Goal: Transaction & Acquisition: Purchase product/service

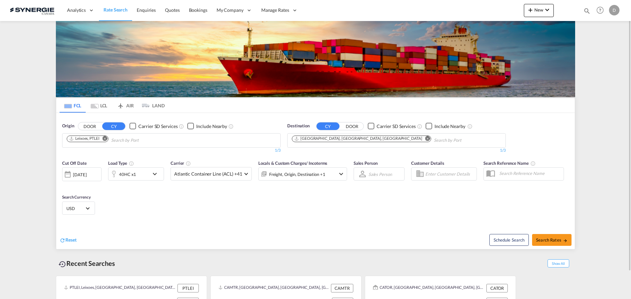
click at [585, 13] on md-icon "icon-magnify" at bounding box center [586, 10] width 7 height 7
click at [480, 11] on select "Bookings Quotes Enquiries" at bounding box center [482, 11] width 31 height 12
select select "Quotes"
click at [467, 5] on select "Bookings Quotes Enquiries" at bounding box center [482, 11] width 31 height 12
click at [522, 13] on input at bounding box center [537, 10] width 82 height 11
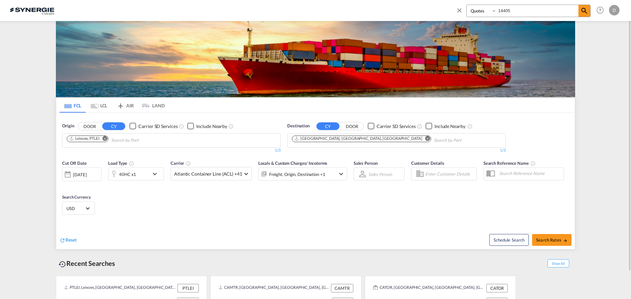
type input "14405"
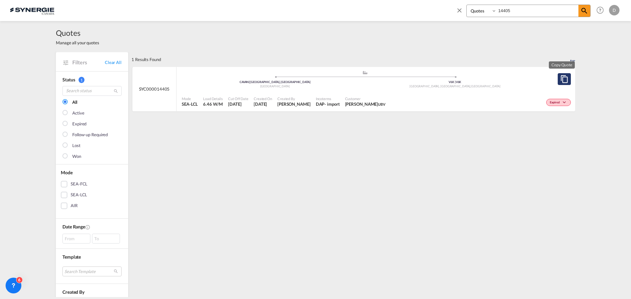
click at [565, 80] on md-icon "assets/icons/custom/copyQuote.svg" at bounding box center [564, 79] width 8 height 8
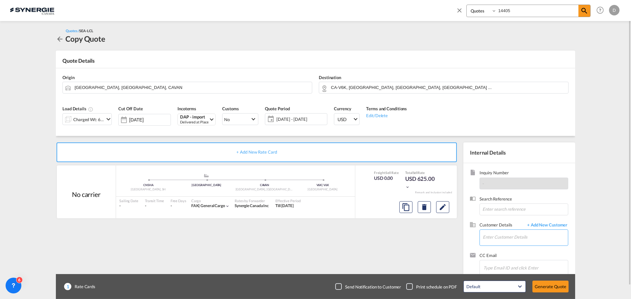
click at [510, 242] on input "Enter Customer Details" at bounding box center [525, 237] width 85 height 15
paste input "a.durigon@ubv.it"
click at [497, 225] on div "Anna Durigon a.durigon@ubv.it" at bounding box center [524, 221] width 85 height 18
type input "UBV OCEAN & AIR, Anna Durigon, a.durigon@ubv.it"
click at [442, 208] on md-icon "Edit" at bounding box center [443, 207] width 8 height 8
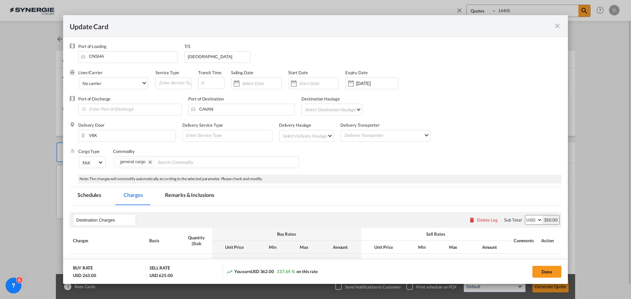
select select "flat"
select select "per_pallet"
select select "per_bl"
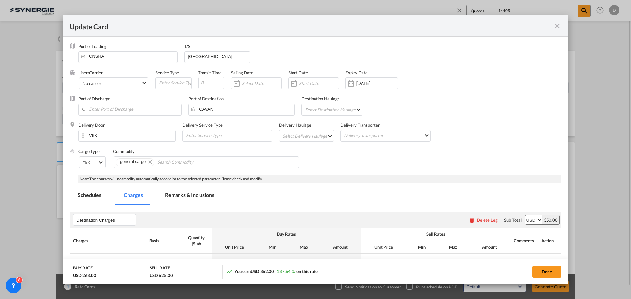
select select "per_bl"
select select "per_shipment"
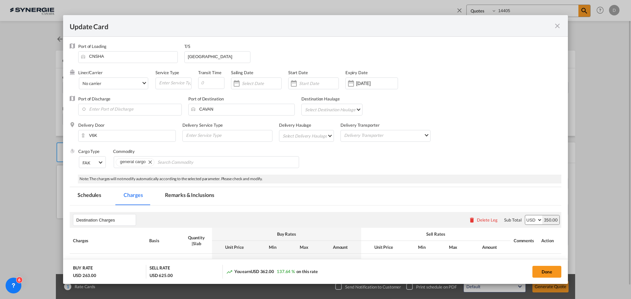
select select "per_shipment"
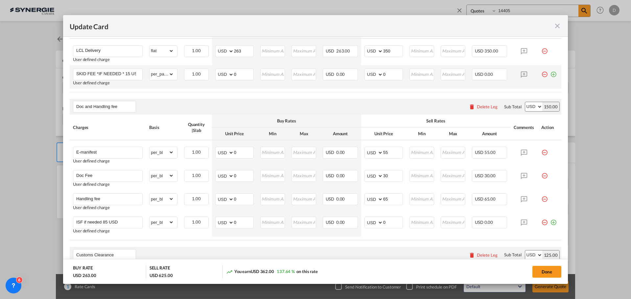
scroll to position [131, 0]
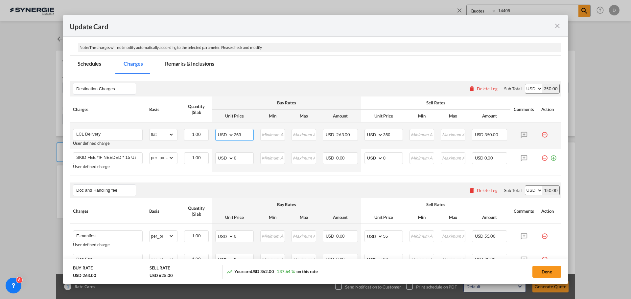
click at [237, 135] on input "263" at bounding box center [243, 134] width 19 height 10
type input "103"
click at [387, 137] on input "350" at bounding box center [392, 134] width 19 height 10
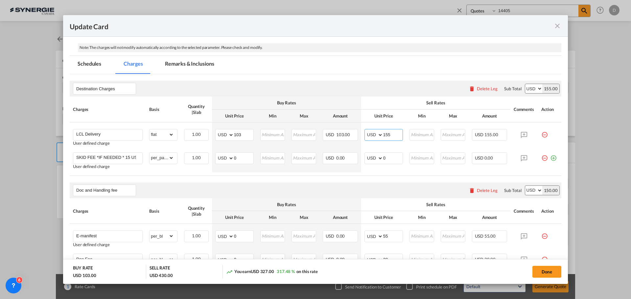
type input "155"
click at [365, 187] on div "Doc and Handling fee Please enter leg name Leg Name Already Exists Delete Leg S…" at bounding box center [316, 191] width 492 height 16
click at [188, 60] on md-tab-item "Remarks & Inclusions" at bounding box center [189, 65] width 65 height 18
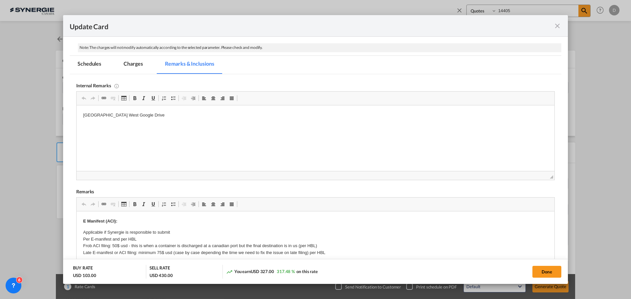
scroll to position [0, 0]
drag, startPoint x: 143, startPoint y: 116, endPoint x: 111, endPoint y: 115, distance: 31.5
click at [111, 115] on p "Canada West Google Drive" at bounding box center [315, 115] width 465 height 7
click at [87, 125] on p "Editor, editor4" at bounding box center [315, 126] width 465 height 7
click at [538, 268] on button "Done" at bounding box center [546, 272] width 29 height 12
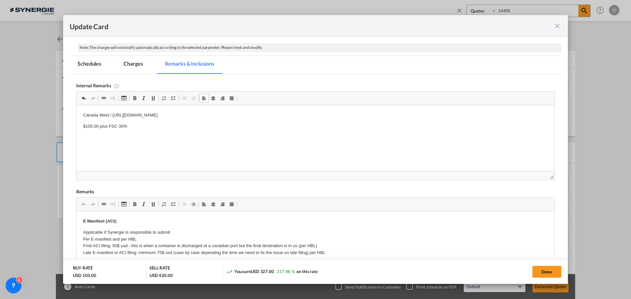
type input "17 Aug 2026"
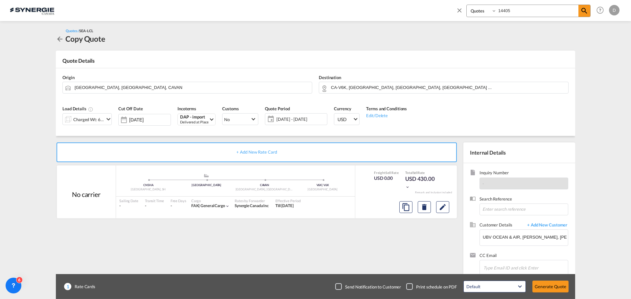
scroll to position [74, 0]
click at [550, 287] on button "Generate Quote" at bounding box center [550, 287] width 36 height 12
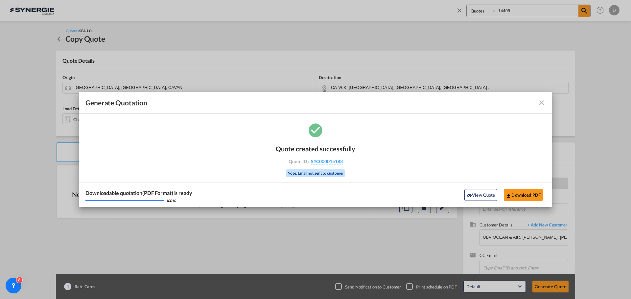
click at [468, 196] on md-icon "icon-eye" at bounding box center [469, 195] width 5 height 5
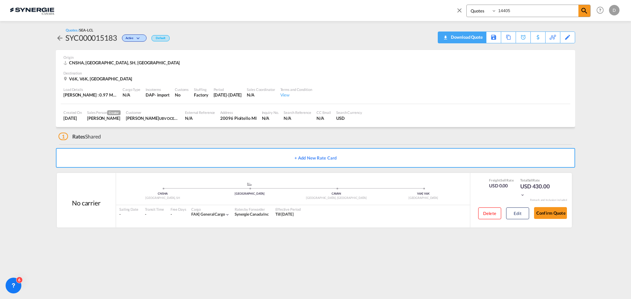
click at [473, 36] on div "Download Quote" at bounding box center [466, 37] width 34 height 11
click at [506, 9] on input "14405" at bounding box center [537, 10] width 82 height 11
type input "14676"
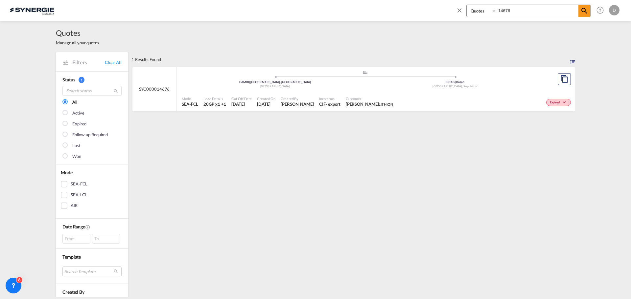
click at [299, 102] on span "[PERSON_NAME]" at bounding box center [297, 104] width 33 height 6
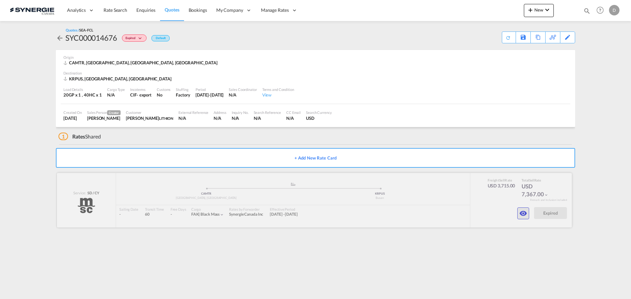
click at [522, 215] on md-icon "icon-eye" at bounding box center [523, 214] width 8 height 8
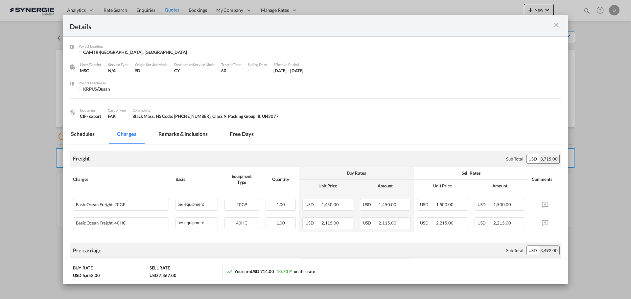
click at [198, 135] on md-tab-item "Remarks & Inclusions" at bounding box center [182, 135] width 65 height 18
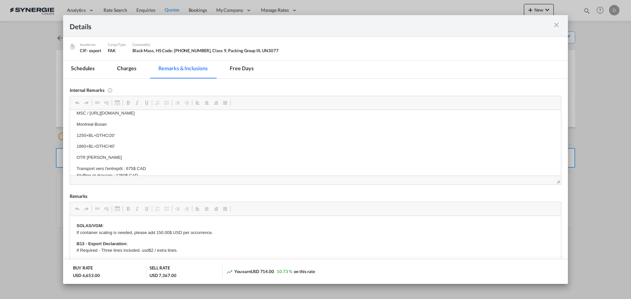
drag, startPoint x: 270, startPoint y: 121, endPoint x: 252, endPoint y: 118, distance: 18.0
drag, startPoint x: 267, startPoint y: 119, endPoint x: 90, endPoint y: 118, distance: 176.8
click at [90, 118] on p "MSC / https://app.frontapp.com/open/msg_1hjl43db?key=c0XE302WWSvtdNGdXSzjtCV7co…" at bounding box center [316, 119] width 478 height 7
copy p "https://app.frontapp.com/open/msg_1hjl43db?key=c0XE302WWSvtdNGdXSzjtCV7coD6HK7g"
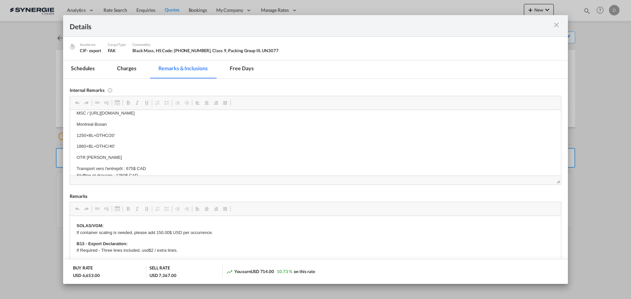
click at [267, 111] on p "MSC / https://app.frontapp.com/open/msg_1hjl43db?key=c0XE302WWSvtdNGdXSzjtCV7co…" at bounding box center [316, 113] width 478 height 7
drag, startPoint x: 267, startPoint y: 114, endPoint x: 90, endPoint y: 114, distance: 177.1
click at [90, 114] on html "MSC / https://app.frontapp.com/open/msg_1hjl43db?key=c0XE302WWSvtdNGdXSzjtCV7co…" at bounding box center [315, 167] width 491 height 114
copy p "https://app.frontapp.com/open/msg_1hjl43db?key=c0XE302WWSvtdNGdXSzjtCV7coD6HK7g"
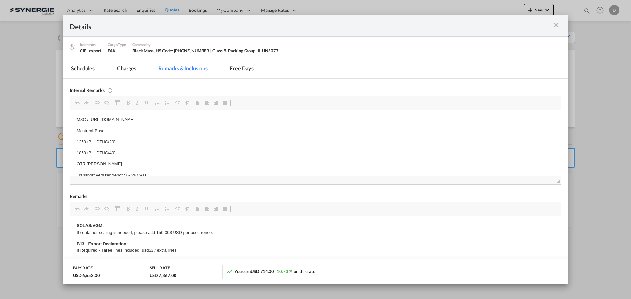
drag, startPoint x: 267, startPoint y: 120, endPoint x: 90, endPoint y: 119, distance: 177.8
click at [90, 119] on p "MSC / https://app.frontapp.com/open/msg_1hjl43db?key=c0XE302WWSvtdNGdXSzjtCV7co…" at bounding box center [316, 119] width 478 height 7
copy p "https://app.frontapp.com/open/msg_1hjl43db?key=c0XE302WWSvtdNGdXSzjtCV7coD6HK7g"
click at [556, 25] on md-icon "icon-close m-3 fg-AAA8AD cursor" at bounding box center [556, 25] width 8 height 8
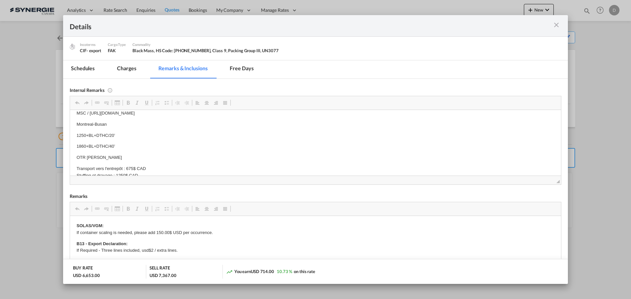
scroll to position [0, 0]
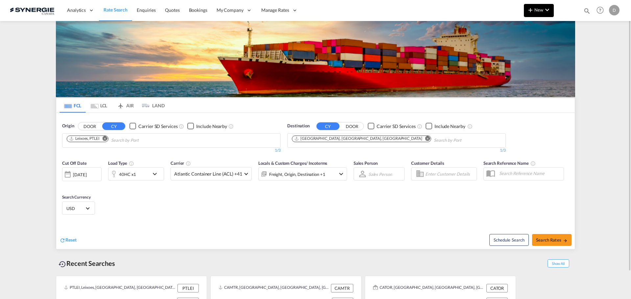
click at [530, 13] on md-icon "icon-plus 400-fg" at bounding box center [530, 10] width 8 height 8
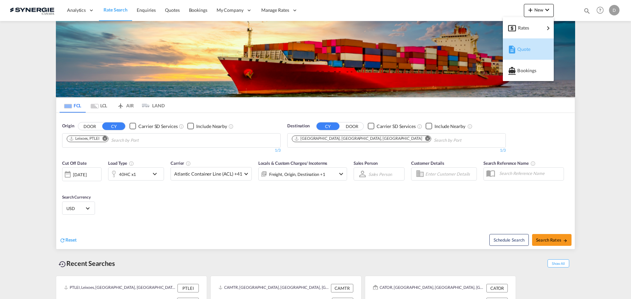
click at [523, 51] on span "Quote" at bounding box center [520, 49] width 7 height 13
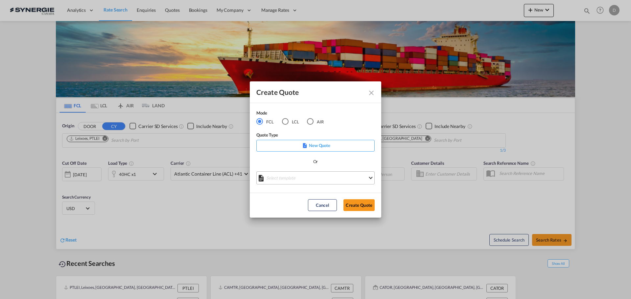
click at [293, 174] on md-select "Select template *NEW* FCL FREEHAND / DAP Pablo Gomez Saldarriaga | 10 Jul 2025 …" at bounding box center [315, 178] width 118 height 13
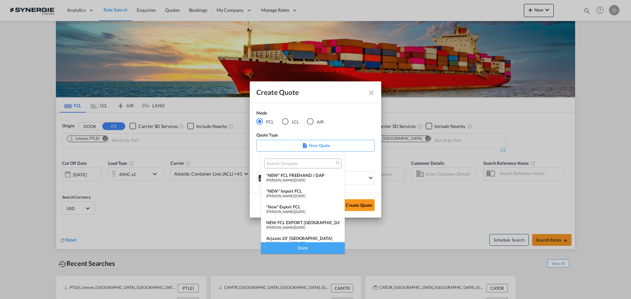
click at [297, 207] on div "*New* Export FCL" at bounding box center [302, 206] width 73 height 5
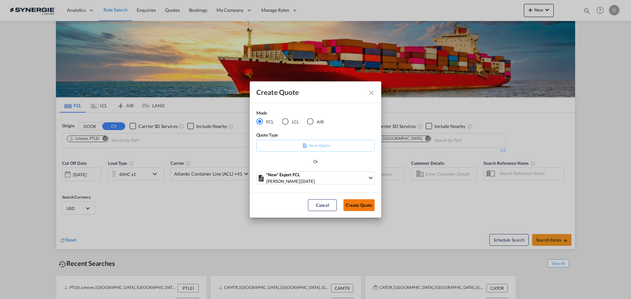
click at [364, 202] on button "Create Quote" at bounding box center [358, 205] width 31 height 12
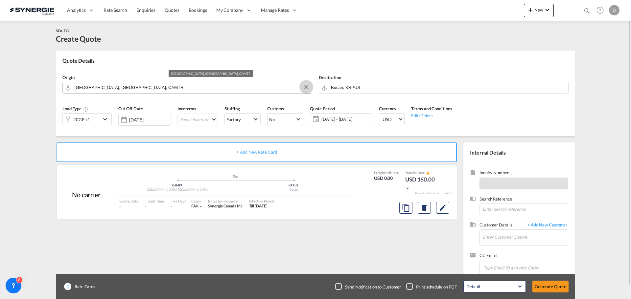
click at [306, 87] on button "Clear Input" at bounding box center [306, 87] width 10 height 10
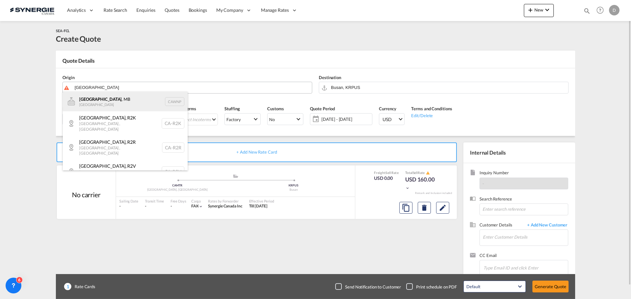
click at [105, 105] on div "Winnipeg , MB Canada CAWNP" at bounding box center [125, 102] width 125 height 20
type input "Winnipeg, MB, CAWNP"
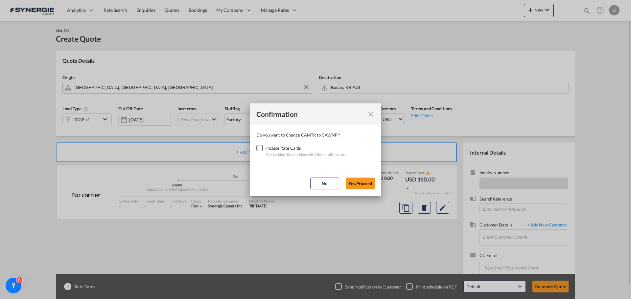
click at [259, 150] on div "Checkbox No Ink" at bounding box center [259, 148] width 7 height 7
click at [352, 178] on button "Yes,Proceed" at bounding box center [360, 184] width 29 height 12
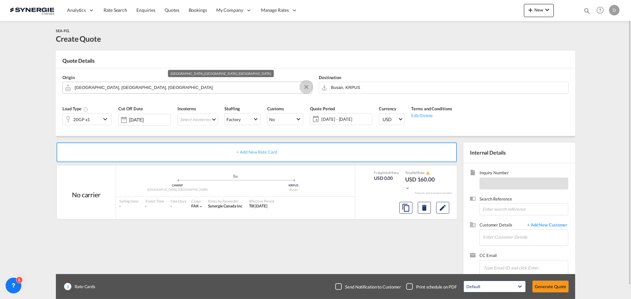
click at [306, 86] on button "Clear Input" at bounding box center [306, 87] width 10 height 10
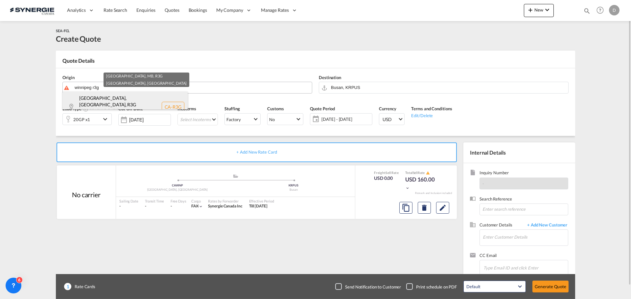
click at [127, 101] on div "Winnipeg, MB , R3G Manitoba , Canada CA-R3G" at bounding box center [125, 107] width 125 height 31
type input "CA-R3G, Winnipeg, MB, Manitoba"
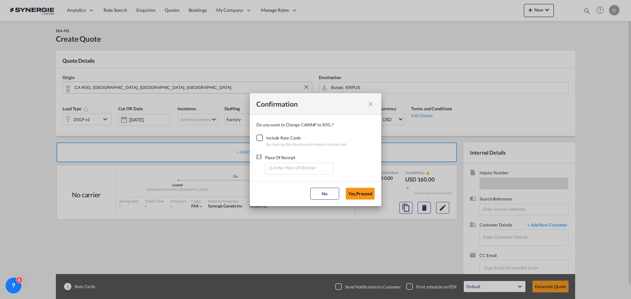
click at [260, 137] on div "Checkbox No Ink" at bounding box center [259, 138] width 7 height 7
click at [307, 165] on input "Enter Place Of Receipt" at bounding box center [300, 168] width 65 height 10
click at [287, 186] on li "CAWNP, Winnipeg, MB, Canada, North America, Americas" at bounding box center [300, 183] width 65 height 16
type input "CAWNP, Winnipeg, MB, Canada, North America, Americas"
click at [363, 196] on button "Yes,Proceed" at bounding box center [360, 194] width 29 height 12
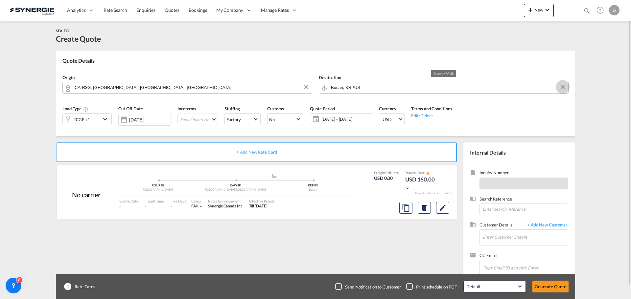
click at [563, 87] on button "Clear Input" at bounding box center [563, 87] width 10 height 10
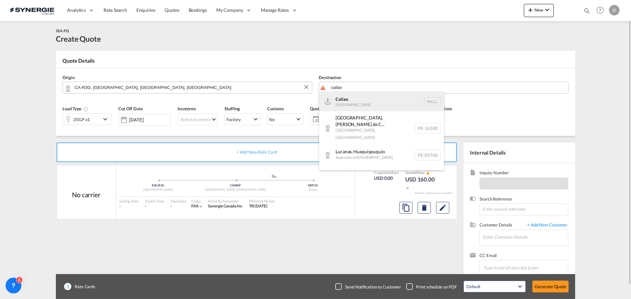
click at [369, 97] on div "Callao Peru PECLL" at bounding box center [381, 102] width 125 height 20
type input "Callao, PECLL"
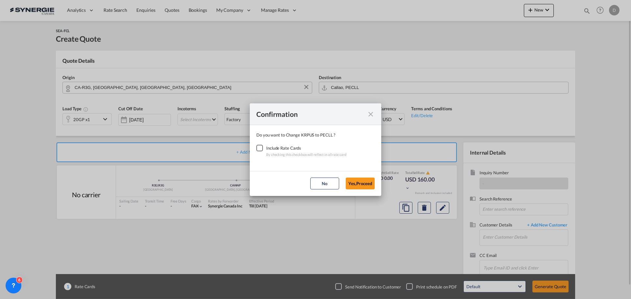
click at [263, 148] on div "Checkbox No Ink" at bounding box center [259, 148] width 7 height 7
click at [363, 184] on button "Yes,Proceed" at bounding box center [360, 184] width 29 height 12
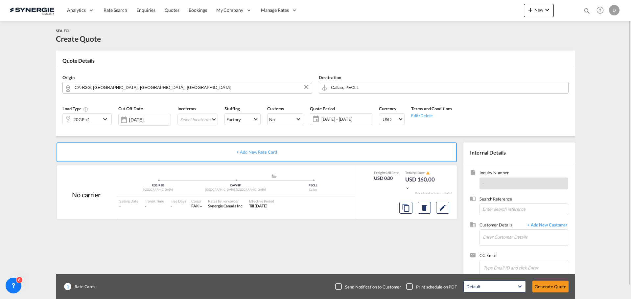
click at [103, 120] on md-icon "icon-chevron-down" at bounding box center [106, 119] width 10 height 8
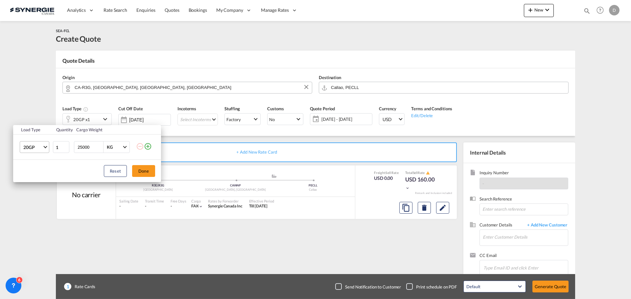
click at [41, 146] on span "20GP" at bounding box center [32, 147] width 19 height 7
click at [35, 175] on md-option "40HC" at bounding box center [40, 179] width 45 height 16
click at [86, 145] on input "25000" at bounding box center [90, 147] width 26 height 11
type input "27000"
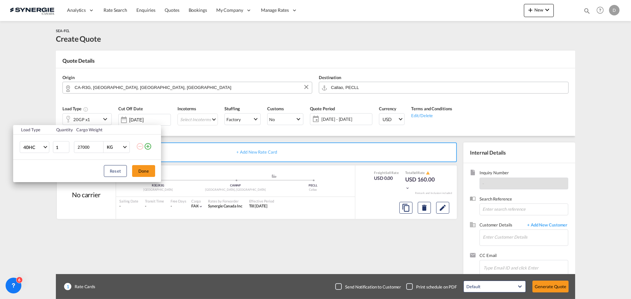
click at [157, 170] on div "Reset Done" at bounding box center [87, 171] width 148 height 22
click at [152, 170] on button "Done" at bounding box center [143, 171] width 23 height 12
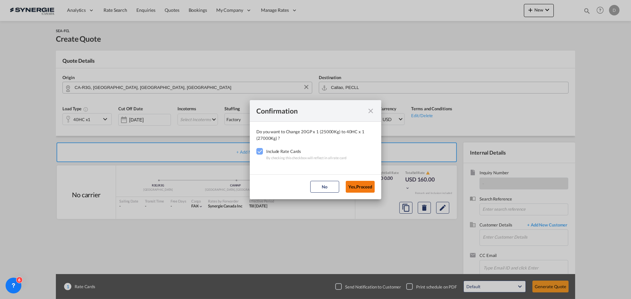
click at [349, 188] on button "Yes,Proceed" at bounding box center [360, 187] width 29 height 12
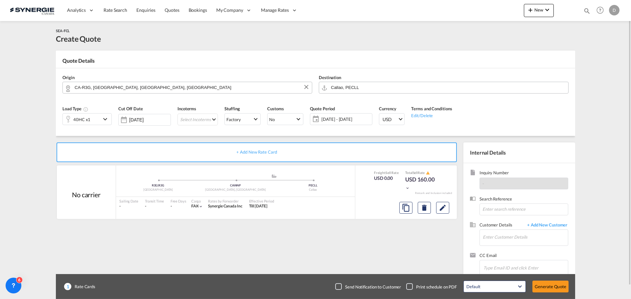
click at [345, 122] on span "[DATE] - [DATE]" at bounding box center [345, 119] width 49 height 6
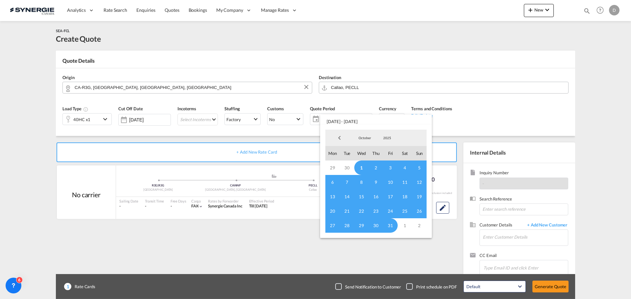
click at [359, 168] on span "1" at bounding box center [361, 168] width 14 height 14
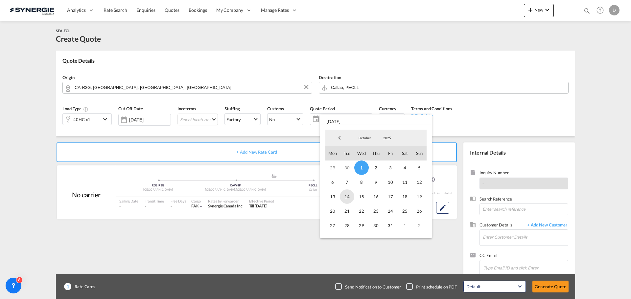
click at [345, 197] on span "14" at bounding box center [347, 197] width 14 height 14
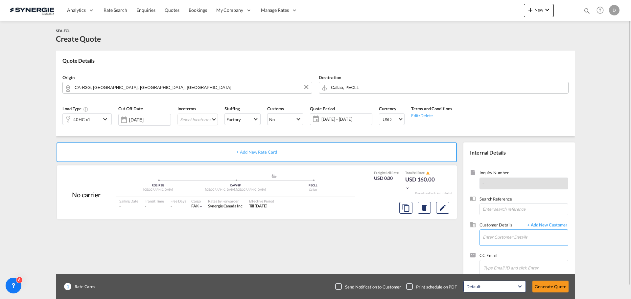
click at [498, 236] on input "Enter Customer Details" at bounding box center [525, 237] width 85 height 15
paste input "comercial1@ficargo.com"
type input "comercial1@ficargo.com"
click at [545, 223] on span "+ Add New Customer" at bounding box center [546, 226] width 44 height 8
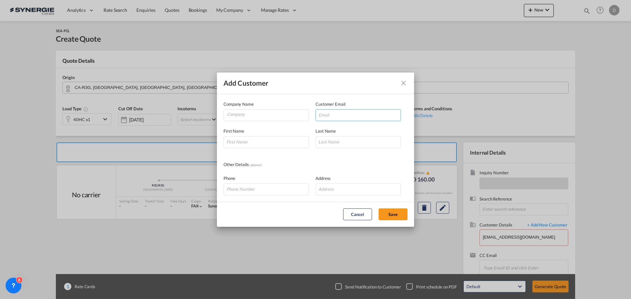
click at [341, 117] on input "Add Customer Company ..." at bounding box center [357, 115] width 85 height 12
paste input "comercial1@ficargo.com"
type input "comercial1@ficargo.com"
click at [286, 117] on input "Company" at bounding box center [268, 115] width 82 height 10
type input "Ficargo"
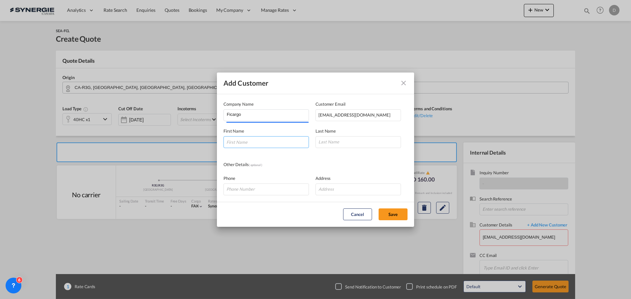
click at [260, 141] on input "Add Customer Company ..." at bounding box center [265, 142] width 85 height 12
type input "Jossie"
type input "Ahuanari"
click at [404, 220] on md-dialog-actions "Cancel Save" at bounding box center [315, 214] width 197 height 25
click at [398, 218] on button "Save" at bounding box center [392, 215] width 29 height 12
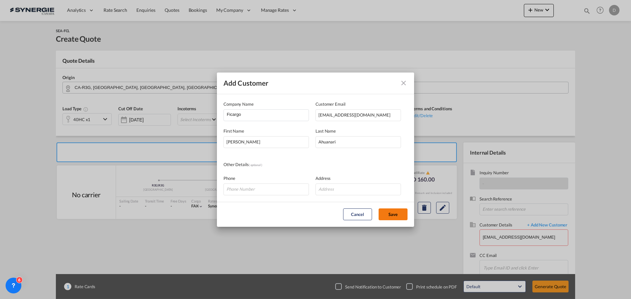
type input "Ficargo, Jossie Ahuanari, comercial1@ficargo.com"
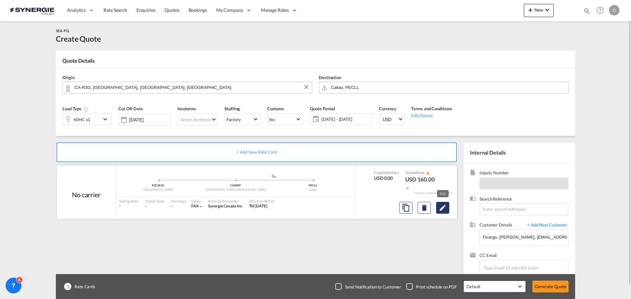
click at [444, 212] on button "Edit" at bounding box center [442, 208] width 13 height 12
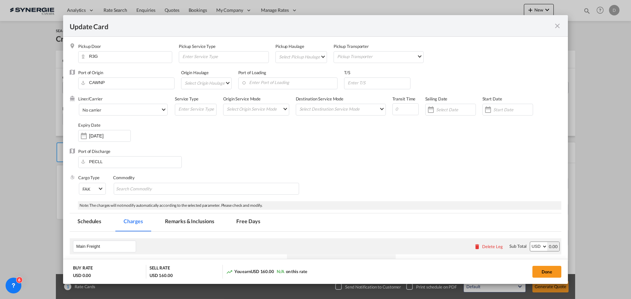
select select "per container"
select select "per B/L"
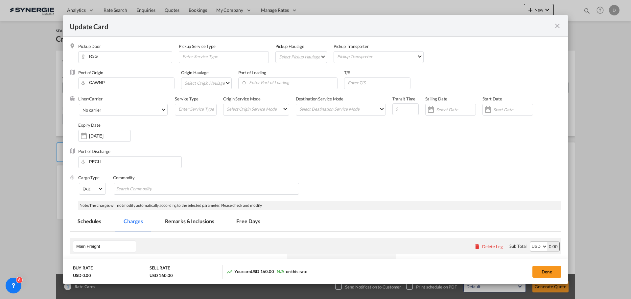
select select "per B/L"
select select "per shipment"
click at [317, 55] on md-select "Select Pickup Haulage rail road barge truck unspecified not available" at bounding box center [302, 57] width 48 height 11
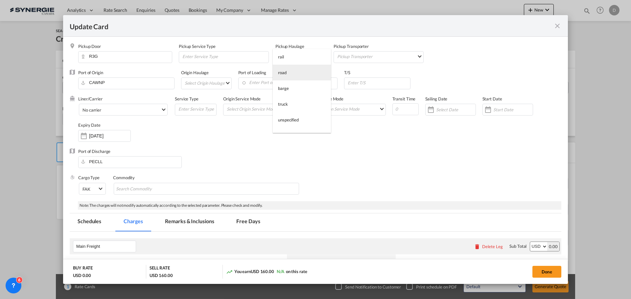
click at [295, 70] on md-option "road" at bounding box center [302, 73] width 58 height 16
click at [226, 82] on md-select "Select Origin Haulage rail road barge truck unspecified not available" at bounding box center [207, 83] width 47 height 11
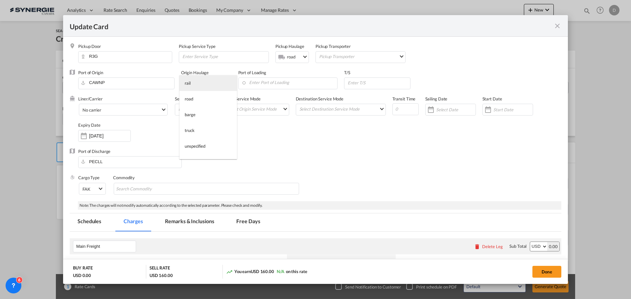
click at [209, 88] on md-option "rail" at bounding box center [207, 83] width 57 height 16
click at [283, 86] on input "Enter Port of Loading" at bounding box center [272, 83] width 96 height 10
click at [284, 81] on input "Enter Port of Loading" at bounding box center [272, 83] width 96 height 10
paste input "SAINT JOHN,"
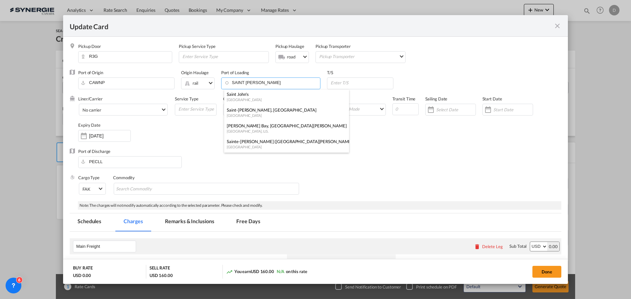
click at [260, 112] on div "Saint-John, NB" at bounding box center [285, 110] width 116 height 6
type input "Saint-John, NB, CASJB"
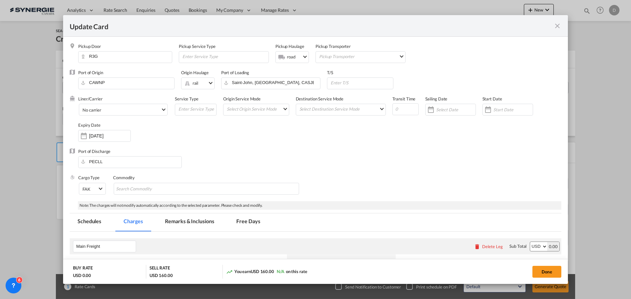
click at [389, 165] on div "Port of Discharge PECLL" at bounding box center [316, 162] width 492 height 26
click at [407, 108] on input "Update CardPickup Door ..." at bounding box center [405, 109] width 26 height 12
type input "34"
click at [488, 110] on div "Update CardPickup Door ..." at bounding box center [488, 109] width 11 height 13
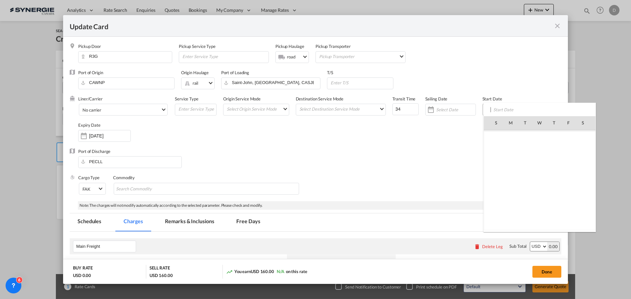
scroll to position [152280, 0]
click at [542, 136] on span "1" at bounding box center [540, 137] width 14 height 14
type input "01 Oct 2025"
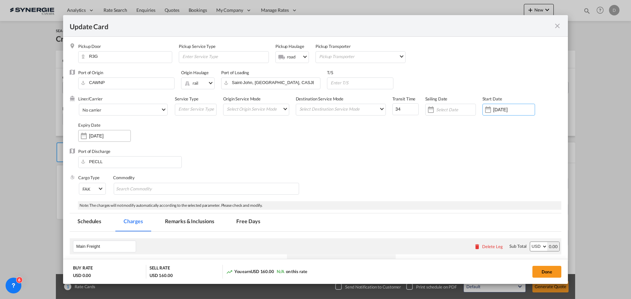
click at [85, 137] on div "Update CardPickup Door ..." at bounding box center [84, 135] width 11 height 13
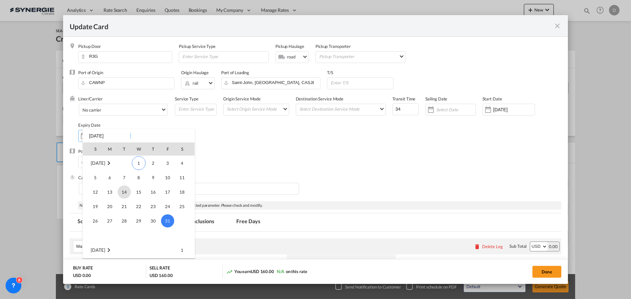
click at [122, 193] on span "14" at bounding box center [124, 192] width 13 height 13
type input "14 Oct 2025"
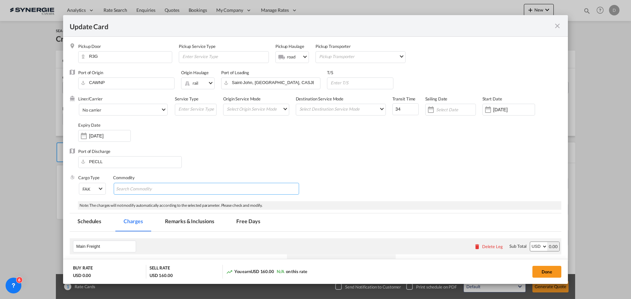
click at [218, 187] on md-chips-wrap "Chips container with autocompletion. Enter the text area, type text to search, …" at bounding box center [206, 189] width 185 height 12
click at [187, 182] on div "Commodity" at bounding box center [209, 188] width 193 height 26
click at [184, 185] on md-chips-wrap "Chips container with autocompletion. Enter the text area, type text to search, …" at bounding box center [206, 189] width 185 height 12
paste input "ORGANIC DUST CONTROL ADDITIVE"
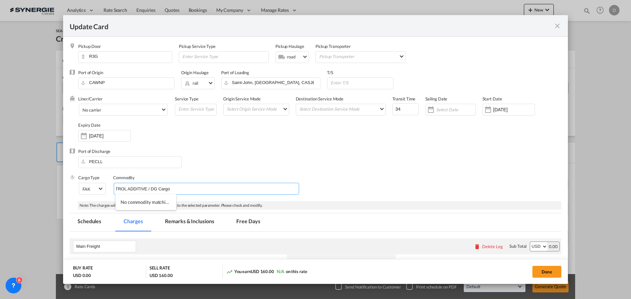
type input "ORGANIC DUST CONTROL ADDITIVE / DG Cargo"
click at [434, 165] on div "Port of Discharge PECLL" at bounding box center [316, 162] width 492 height 26
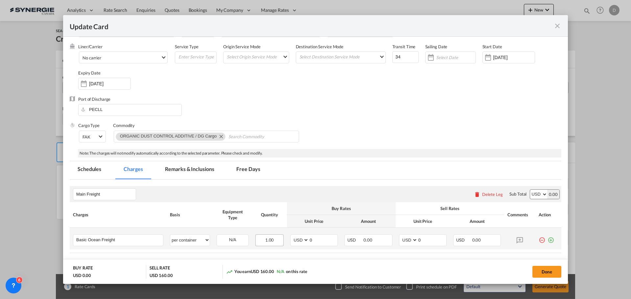
scroll to position [0, 0]
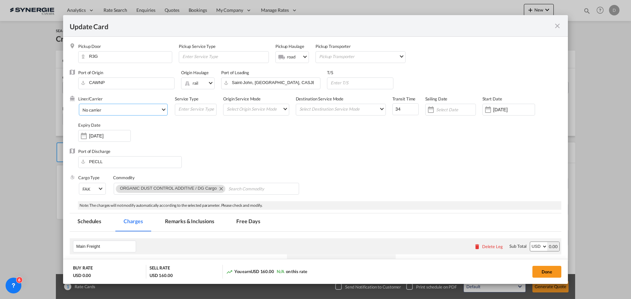
click at [148, 110] on span "No carrier" at bounding box center [121, 110] width 78 height 6
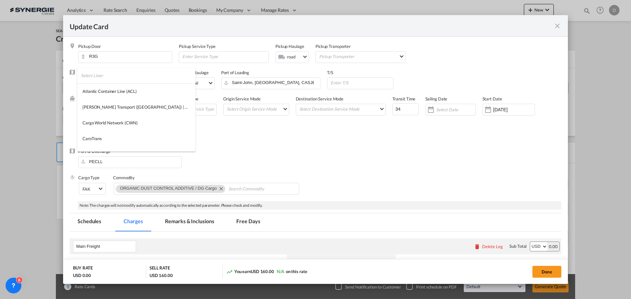
click at [132, 71] on input "search" at bounding box center [138, 76] width 115 height 16
type input "cma"
click at [96, 93] on div "CMA CGM" at bounding box center [92, 91] width 21 height 6
click at [269, 114] on md-input-container "Select Origin Service Mode SD CY" at bounding box center [256, 110] width 66 height 12
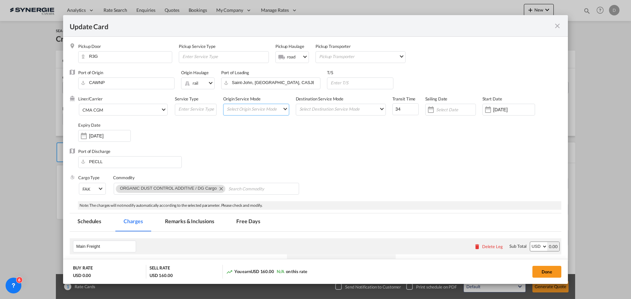
click at [272, 112] on md-select "Select Origin Service Mode SD CY" at bounding box center [257, 108] width 63 height 9
click at [272, 112] on md-option "SD" at bounding box center [256, 109] width 72 height 16
click at [351, 113] on md-select "Select Destination Service Mode SD CY" at bounding box center [342, 108] width 87 height 9
click at [322, 126] on md-option "CY" at bounding box center [339, 125] width 96 height 16
click at [325, 144] on div "Liner/Carrier CMA CGM Service Type Origin Service Mode SD SD Destination Servic…" at bounding box center [319, 122] width 483 height 53
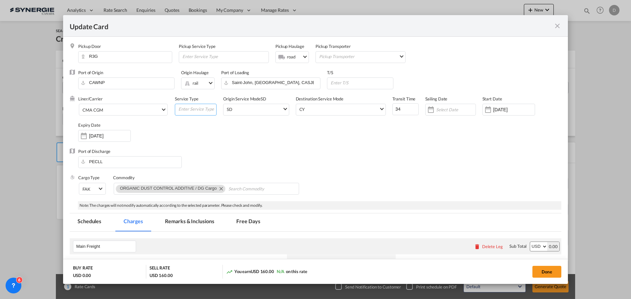
click at [201, 112] on input "Update CardPickup Door ..." at bounding box center [197, 109] width 38 height 10
click at [188, 110] on input "Transhsipment" at bounding box center [197, 109] width 38 height 10
click at [296, 130] on div "Liner/Carrier CMA CGM Service Type Tranhsipment Origin Service Mode SD SD Desti…" at bounding box center [319, 122] width 483 height 53
click at [190, 110] on input "Tranhsipment" at bounding box center [197, 109] width 38 height 10
type input "Transipment"
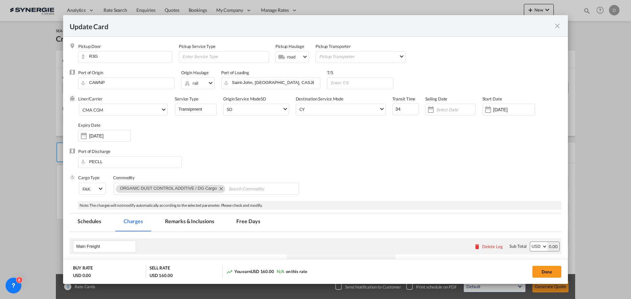
click at [190, 128] on div "Liner/Carrier CMA CGM Service Type Transipment Origin Service Mode SD SD Destin…" at bounding box center [319, 122] width 483 height 53
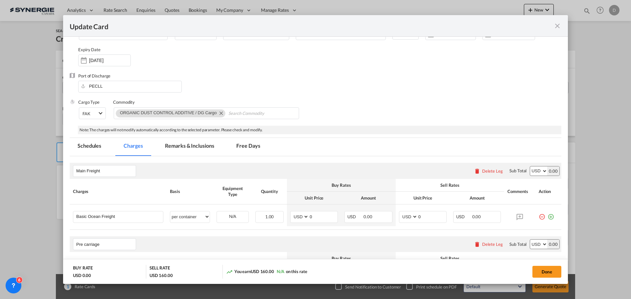
scroll to position [164, 0]
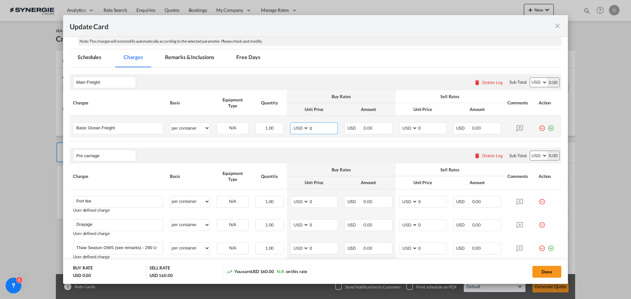
drag, startPoint x: 307, startPoint y: 127, endPoint x: 322, endPoint y: 127, distance: 14.8
click at [322, 127] on input "0" at bounding box center [323, 128] width 29 height 10
type input "5080"
drag, startPoint x: 414, startPoint y: 129, endPoint x: 432, endPoint y: 125, distance: 19.0
click at [437, 126] on input "0" at bounding box center [432, 128] width 29 height 10
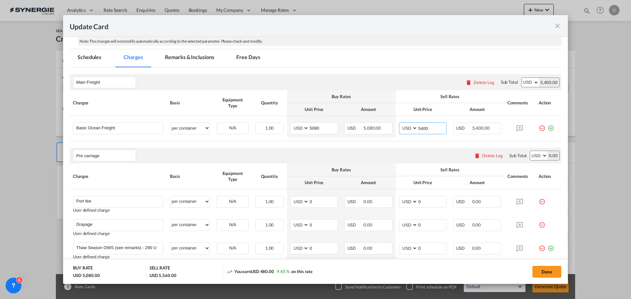
type input "5400"
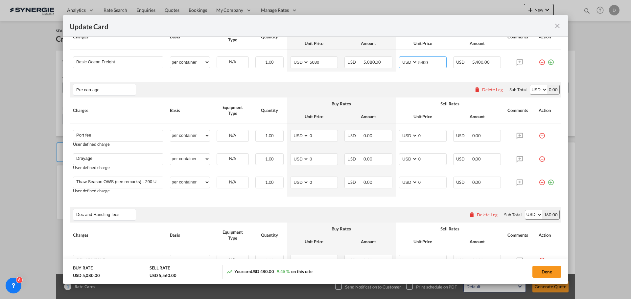
scroll to position [230, 0]
drag, startPoint x: 308, startPoint y: 159, endPoint x: 316, endPoint y: 159, distance: 7.6
click at [316, 159] on input "0" at bounding box center [323, 159] width 29 height 10
click at [311, 160] on input "328" at bounding box center [323, 159] width 29 height 10
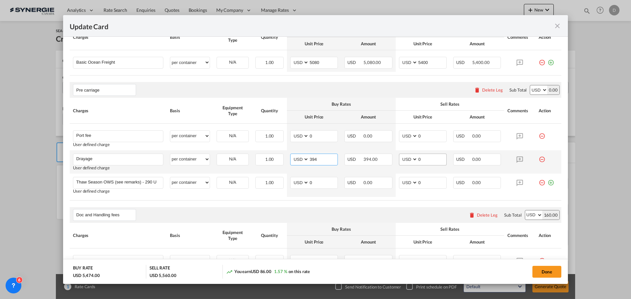
type input "394"
drag, startPoint x: 416, startPoint y: 160, endPoint x: 444, endPoint y: 162, distance: 28.0
click at [444, 162] on td "AED AFN ALL AMD ANG AOA ARS AUD AWG AZN BAM BBD BDT BGN BHD BIF BMD BND BOB BRL…" at bounding box center [423, 161] width 54 height 23
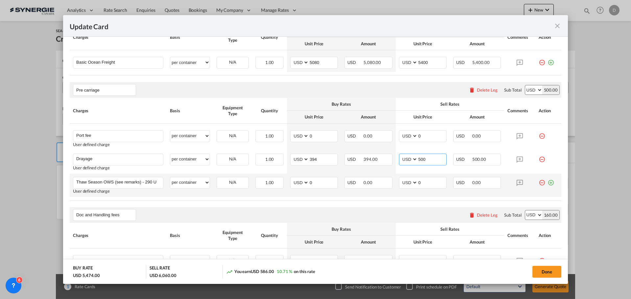
type input "500"
click at [355, 196] on td "USD 0.00" at bounding box center [368, 185] width 54 height 23
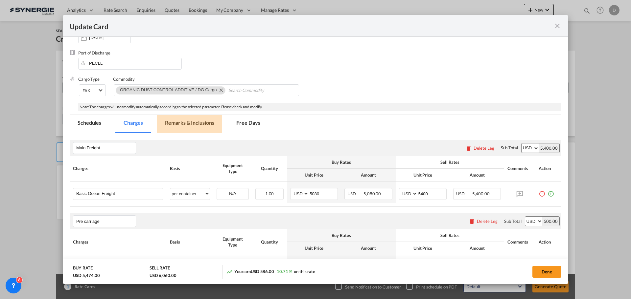
click at [193, 124] on md-tab-item "Remarks & Inclusions" at bounding box center [189, 124] width 65 height 18
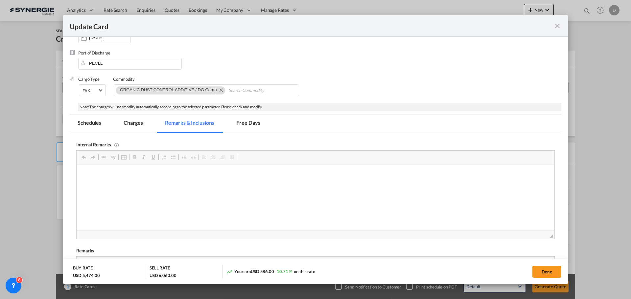
scroll to position [0, 0]
click at [100, 178] on p "CMA Spot / QSPOT9292506" at bounding box center [315, 174] width 465 height 7
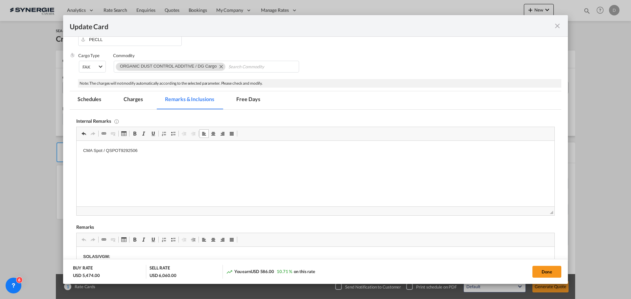
scroll to position [131, 0]
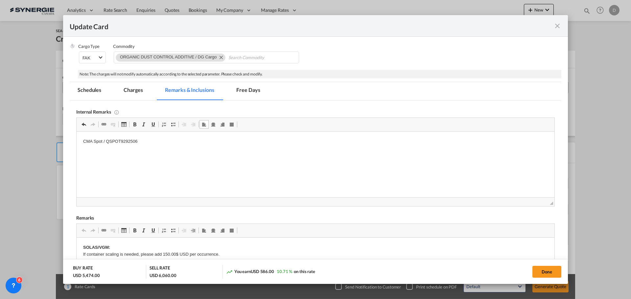
click at [143, 143] on p "CMA Spot / QSPOT9292506" at bounding box center [315, 141] width 465 height 7
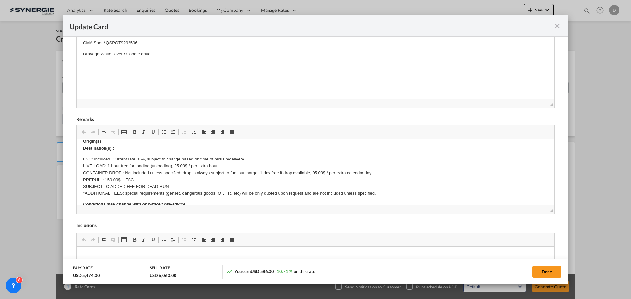
scroll to position [33, 0]
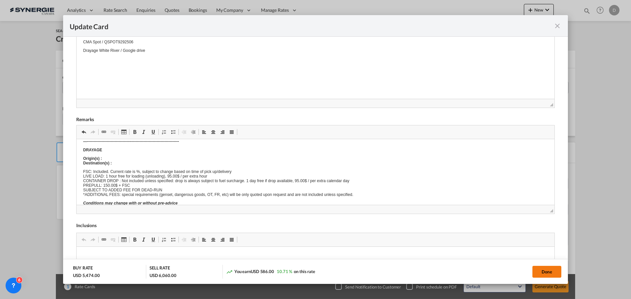
click at [544, 276] on button "Done" at bounding box center [546, 272] width 29 height 12
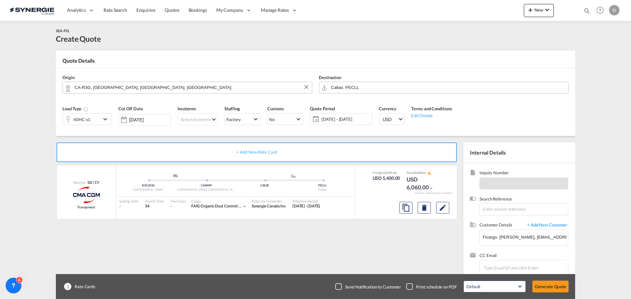
type input "30 Sep 2025"
type input "13 Oct 2025"
click at [446, 211] on md-icon "Edit" at bounding box center [443, 208] width 8 height 8
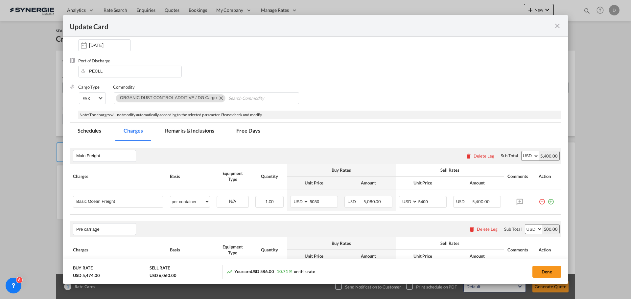
scroll to position [99, 0]
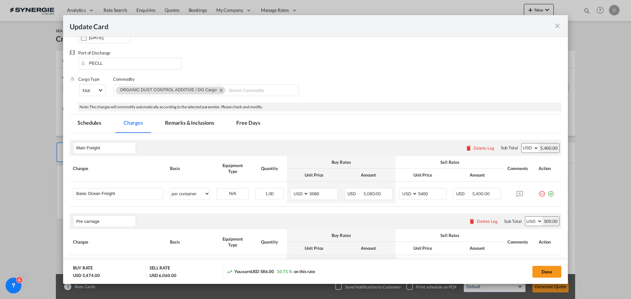
click at [196, 119] on md-tab-item "Remarks & Inclusions" at bounding box center [189, 124] width 65 height 18
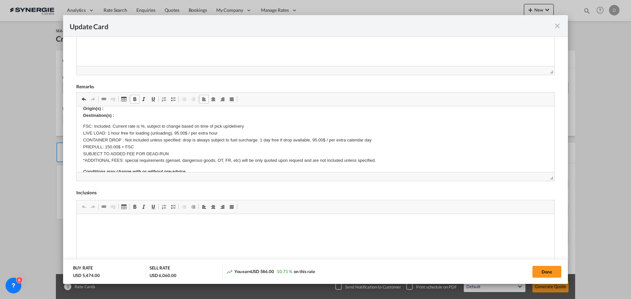
scroll to position [33, 0]
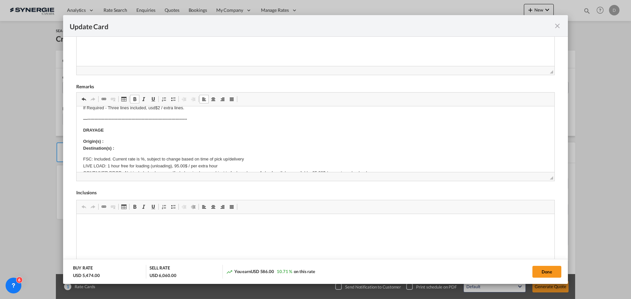
click at [126, 141] on p "Origin(s) : Destination(s) :" at bounding box center [315, 145] width 465 height 14
click at [130, 149] on p "Origin(s) : 1149 St. Matthews Ave., Second Floor, Winnipeg, MB R3G 0J8, Canada …" at bounding box center [315, 145] width 465 height 14
click at [536, 271] on button "Done" at bounding box center [546, 272] width 29 height 12
type input "30 Sep 2025"
type input "13 Oct 2025"
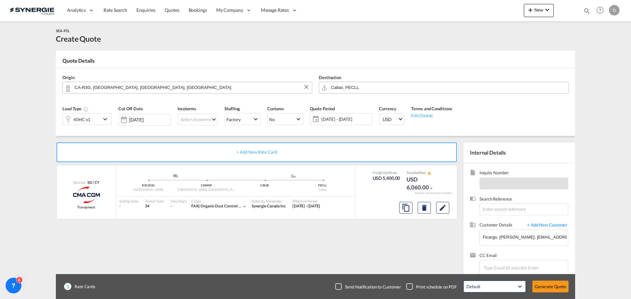
scroll to position [101, 0]
click at [544, 286] on button "Generate Quote" at bounding box center [550, 287] width 36 height 12
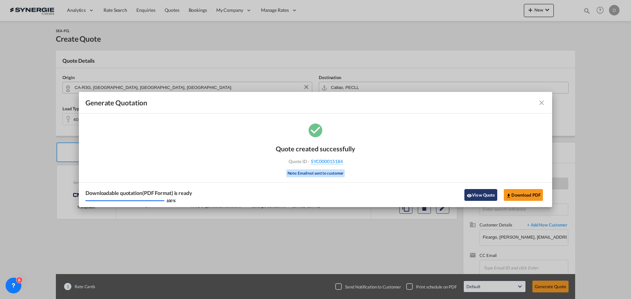
click at [485, 196] on button "View Quote" at bounding box center [480, 195] width 33 height 12
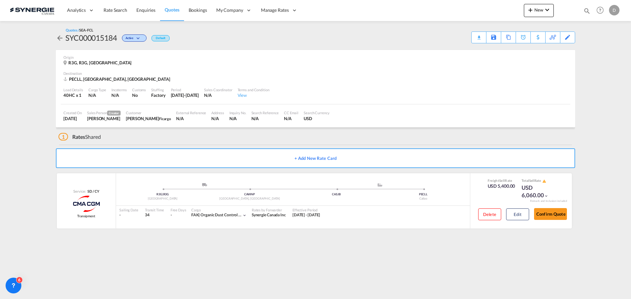
click at [0, 0] on div "Download Quote" at bounding box center [0, 0] width 0 height 0
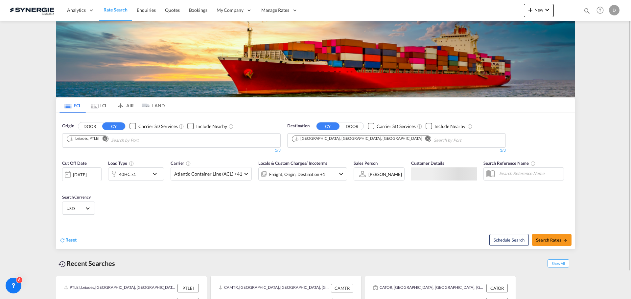
click at [585, 11] on md-icon "icon-magnify" at bounding box center [586, 10] width 7 height 7
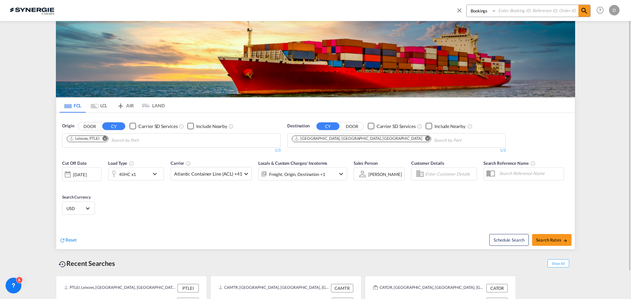
drag, startPoint x: 475, startPoint y: 11, endPoint x: 477, endPoint y: 16, distance: 5.0
click at [475, 11] on select "Bookings Quotes Enquiries" at bounding box center [482, 11] width 31 height 12
select select "Quotes"
click at [467, 5] on select "Bookings Quotes Enquiries" at bounding box center [482, 11] width 31 height 12
click at [523, 11] on input at bounding box center [537, 10] width 82 height 11
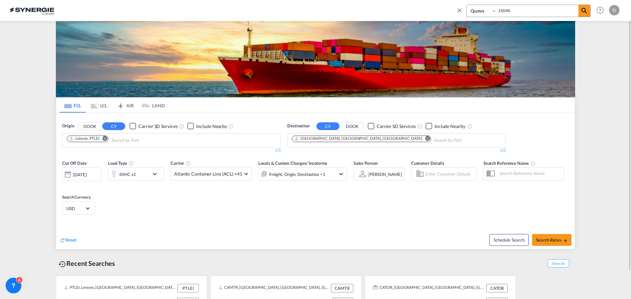
type input "15046"
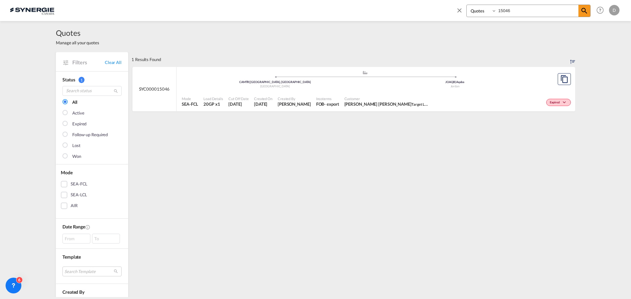
click at [355, 102] on span "[PERSON_NAME] Abd [PERSON_NAME] Target Logistics Services" at bounding box center [386, 104] width 85 height 6
click at [324, 101] on div "- export" at bounding box center [331, 104] width 15 height 6
click at [563, 79] on md-icon "assets/icons/custom/copyQuote.svg" at bounding box center [564, 79] width 8 height 8
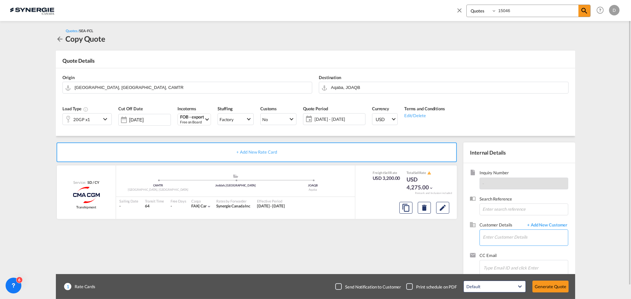
drag, startPoint x: 529, startPoint y: 235, endPoint x: 528, endPoint y: 231, distance: 4.0
click at [531, 231] on input "Enter Customer Details" at bounding box center [525, 237] width 85 height 15
paste input "[EMAIL_ADDRESS][DOMAIN_NAME]"
click at [493, 218] on div "[PERSON_NAME] Abd Al-Ghani [EMAIL_ADDRESS][DOMAIN_NAME]" at bounding box center [524, 221] width 85 height 18
type input "Target Logistics Services, [PERSON_NAME] Abd Al-Ghani, [EMAIL_ADDRESS][DOMAIN_N…"
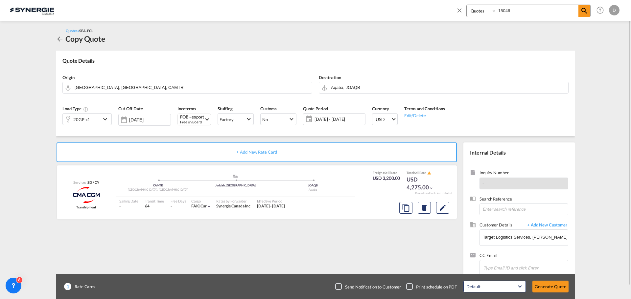
click at [342, 120] on span "[DATE] - [DATE]" at bounding box center [338, 119] width 49 height 6
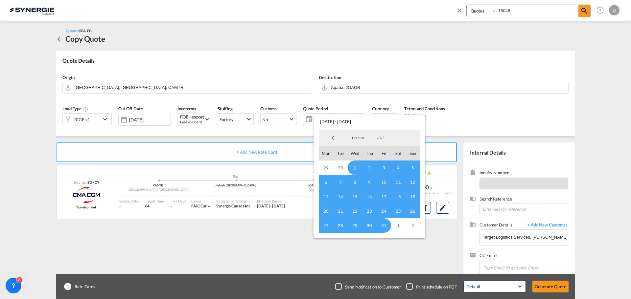
click at [354, 165] on span "1" at bounding box center [355, 168] width 14 height 14
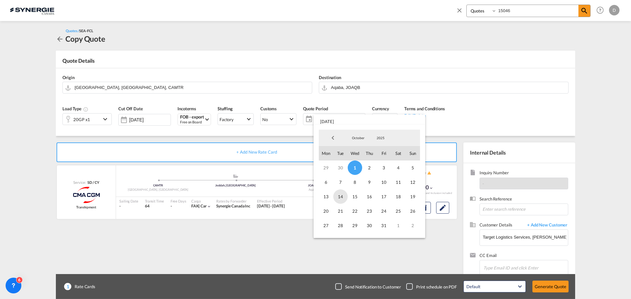
click at [338, 197] on span "14" at bounding box center [340, 197] width 14 height 14
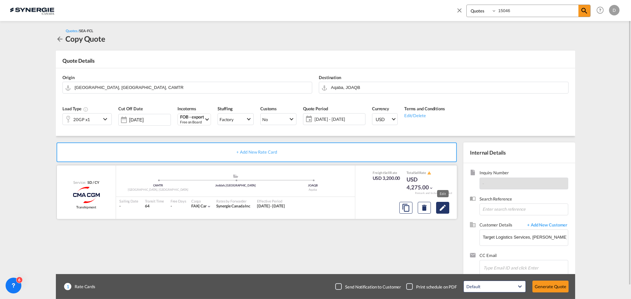
click at [441, 210] on md-icon "Edit" at bounding box center [443, 208] width 8 height 8
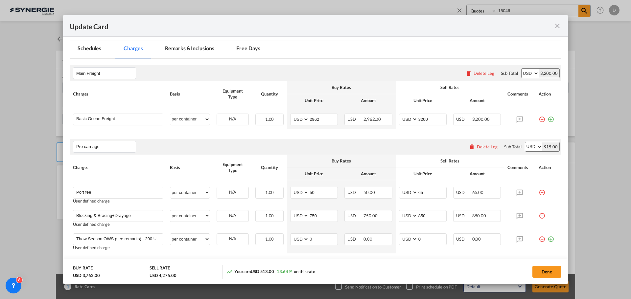
scroll to position [164, 0]
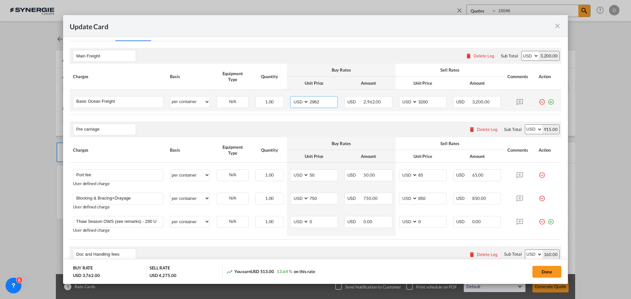
click at [309, 104] on input "2962" at bounding box center [323, 102] width 29 height 10
type input "3172"
type input "3500"
click at [339, 120] on rate-modification "Main Freight Please enter leg name Leg Name Already Exists Delete Leg Sub Total…" at bounding box center [316, 263] width 492 height 444
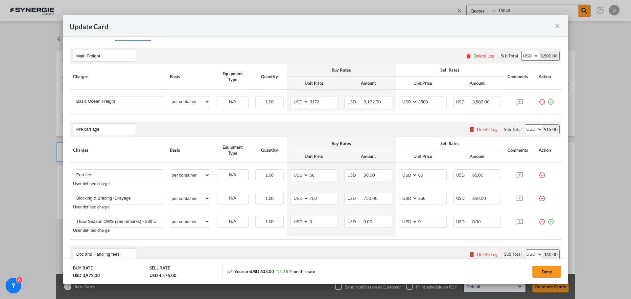
drag, startPoint x: 541, startPoint y: 273, endPoint x: 431, endPoint y: 242, distance: 114.1
click at [541, 273] on button "Done" at bounding box center [546, 272] width 29 height 12
type input "24 Sep 2025"
type input "30 Oct 2025"
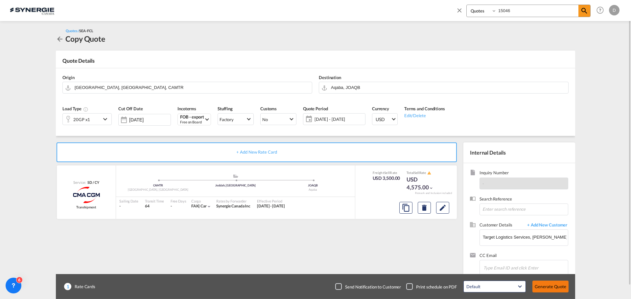
click at [553, 288] on button "Generate Quote" at bounding box center [550, 287] width 36 height 12
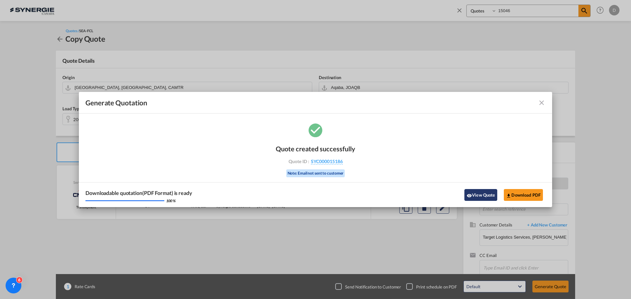
click at [475, 197] on button "View Quote" at bounding box center [480, 195] width 33 height 12
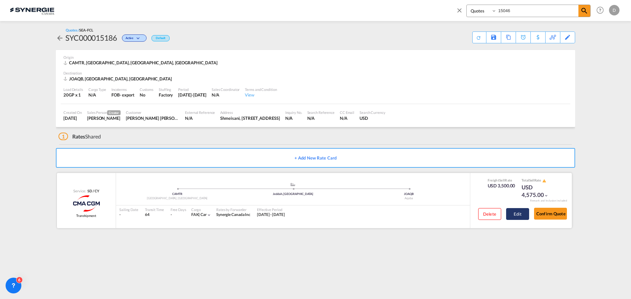
click at [516, 213] on button "Edit" at bounding box center [517, 214] width 23 height 12
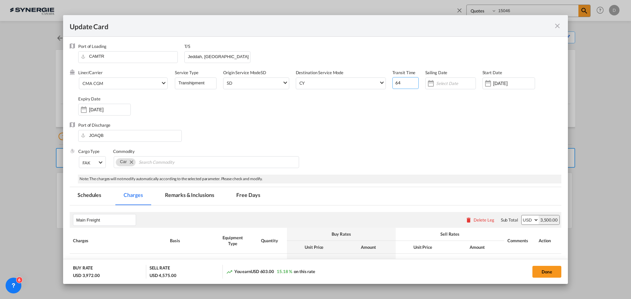
click at [395, 84] on input "64" at bounding box center [405, 83] width 26 height 12
type input "57"
drag, startPoint x: 434, startPoint y: 121, endPoint x: 533, endPoint y: 83, distance: 105.8
click at [434, 121] on div "Liner/Carrier CMA CGM Atlantic Container Line (ACL) Baker Transport (GB) | Dire…" at bounding box center [319, 96] width 483 height 53
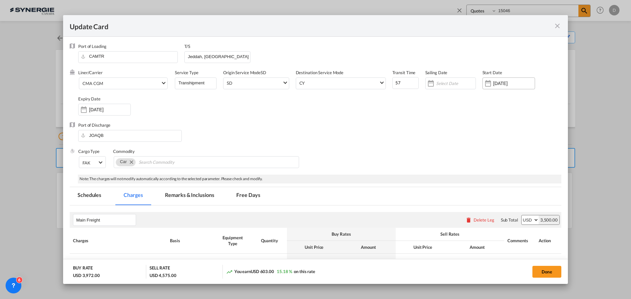
click at [501, 88] on div "[DATE]" at bounding box center [508, 84] width 53 height 12
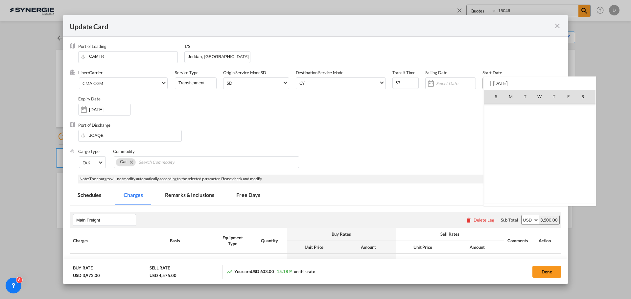
scroll to position [152193, 0]
click at [537, 193] on span "1" at bounding box center [540, 198] width 14 height 14
type input "[DATE]"
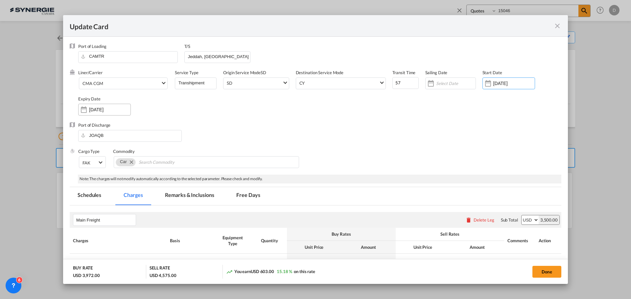
click at [94, 112] on input "[DATE]" at bounding box center [109, 109] width 41 height 5
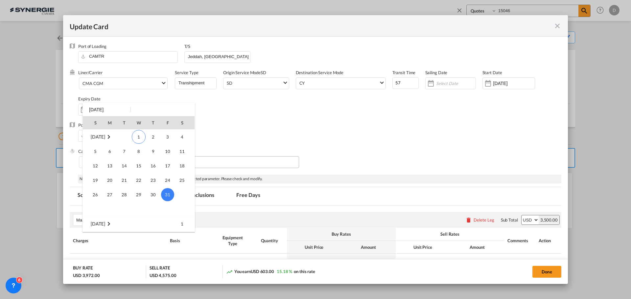
click at [128, 164] on span "14" at bounding box center [124, 165] width 13 height 13
type input "14 Oct 2025"
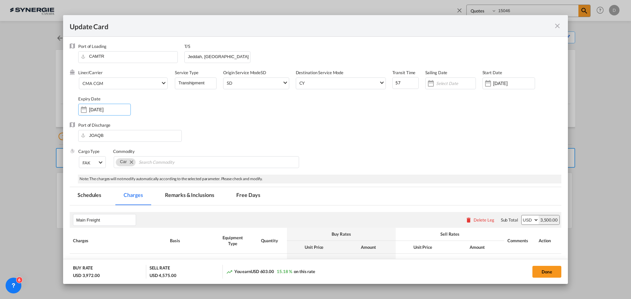
click at [316, 137] on div "Port of Discharge JOAQB" at bounding box center [316, 135] width 492 height 26
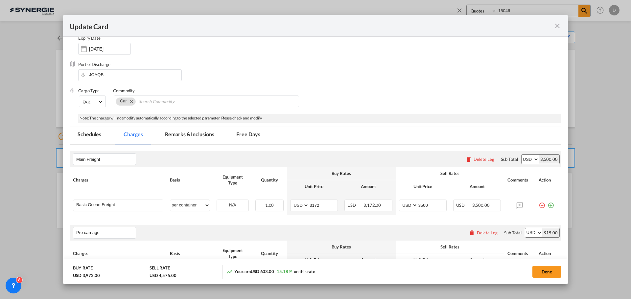
scroll to position [66, 0]
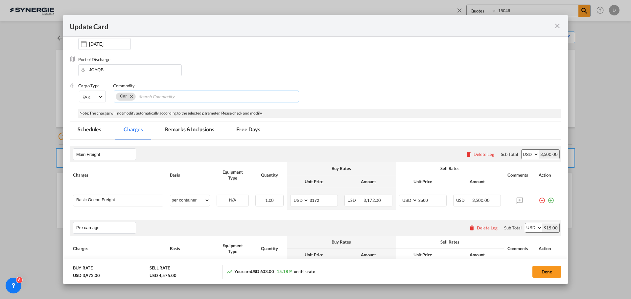
click at [186, 98] on input "Search Commodity" at bounding box center [169, 97] width 60 height 11
type input "Electric, DG"
click at [346, 55] on div "Liner/Carrier CMA CGM Atlantic Container Line (ACL) Baker Transport (GB) | Dire…" at bounding box center [319, 30] width 483 height 53
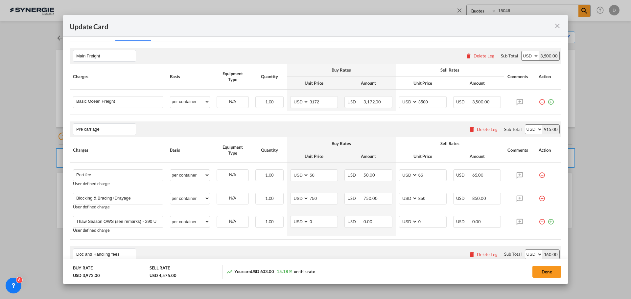
scroll to position [99, 0]
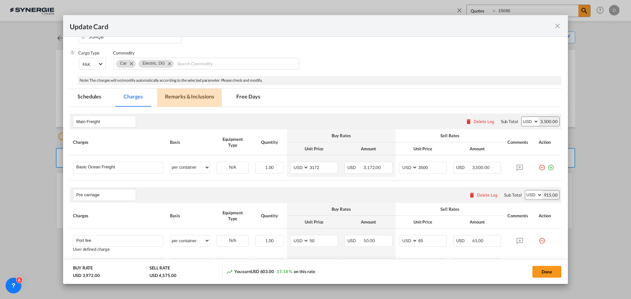
click at [202, 98] on md-tab-item "Remarks & Inclusions" at bounding box center [189, 98] width 65 height 18
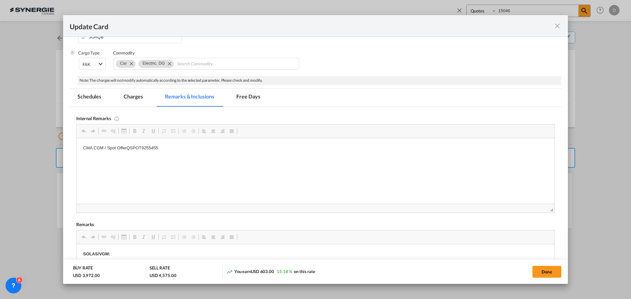
scroll to position [0, 0]
click at [135, 154] on html "CMA CGM / Spot OfferQSPOT9255455" at bounding box center [316, 148] width 478 height 20
click at [129, 149] on p "CMA CGM / Spot OfferQSPOT9255455" at bounding box center [315, 148] width 465 height 7
click at [140, 146] on p "CMA CGM / Spot Offer QSPOT9255455" at bounding box center [315, 148] width 465 height 7
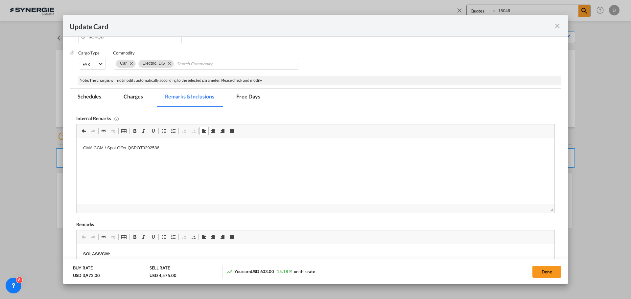
click at [177, 152] on html "CMA CGM / Spot Offer QSPOT9292586" at bounding box center [316, 148] width 478 height 20
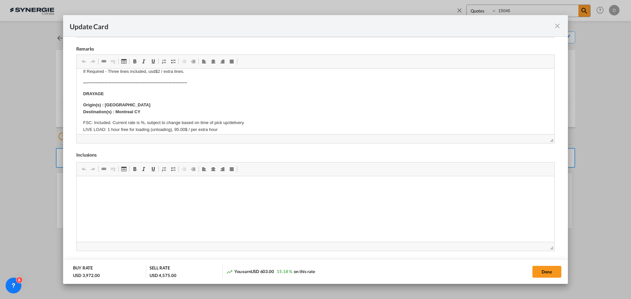
scroll to position [33, 0]
click at [550, 270] on button "Done" at bounding box center [546, 272] width 29 height 12
type input "30 Sep 2025"
type input "13 Oct 2025"
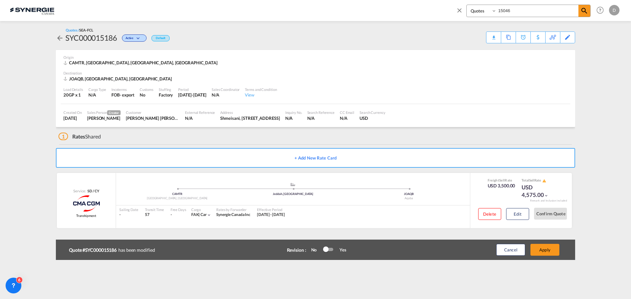
scroll to position [74, 0]
click at [550, 251] on button "Apply" at bounding box center [544, 250] width 29 height 12
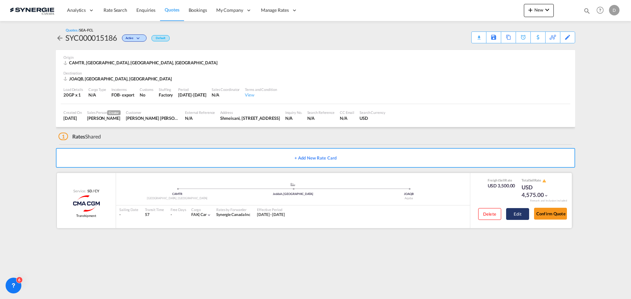
click at [514, 215] on button "Edit" at bounding box center [517, 214] width 23 height 12
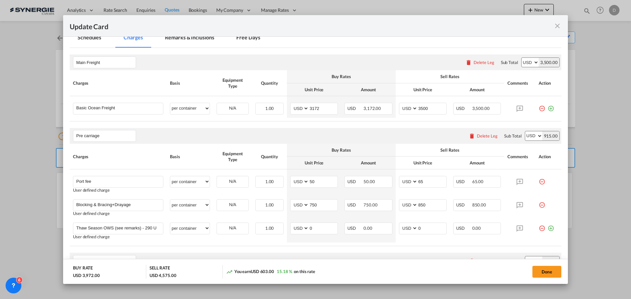
scroll to position [197, 0]
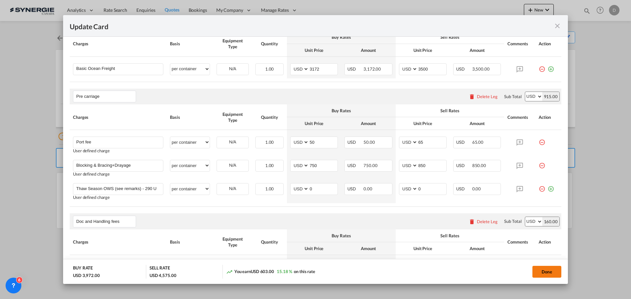
click at [538, 270] on button "Done" at bounding box center [546, 272] width 29 height 12
type input "30 Sep 2025"
type input "13 Oct 2025"
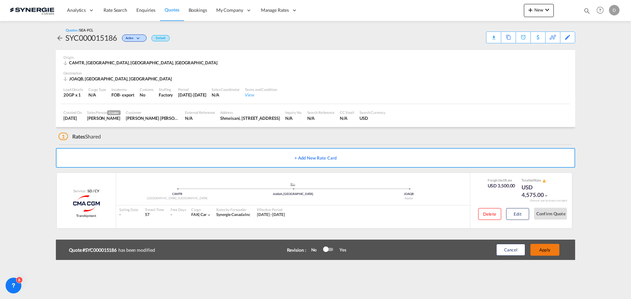
click at [550, 250] on button "Apply" at bounding box center [544, 250] width 29 height 12
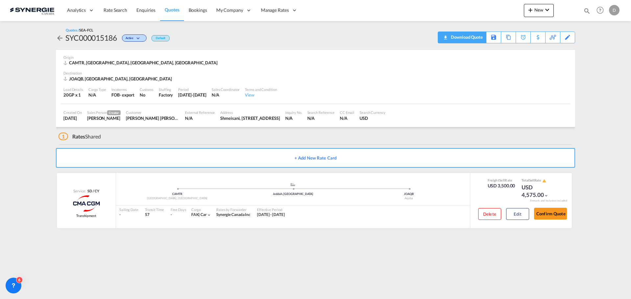
click at [475, 35] on div "Download Quote" at bounding box center [466, 37] width 34 height 11
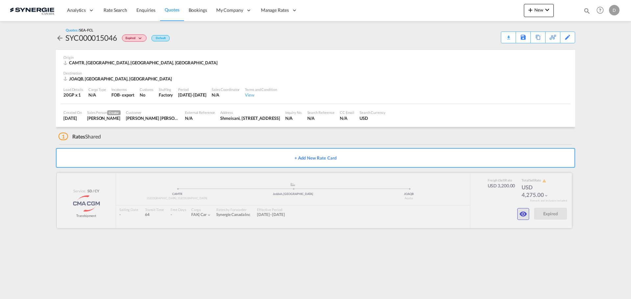
click at [521, 213] on md-icon "icon-eye" at bounding box center [523, 214] width 8 height 8
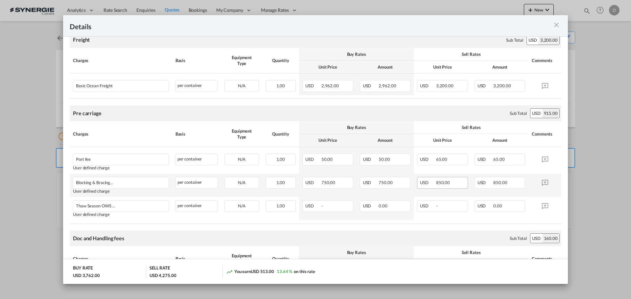
scroll to position [99, 0]
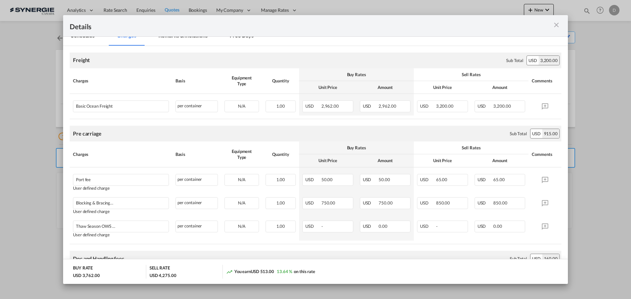
click at [557, 25] on md-icon "icon-close m-3 fg-AAA8AD cursor" at bounding box center [556, 25] width 8 height 8
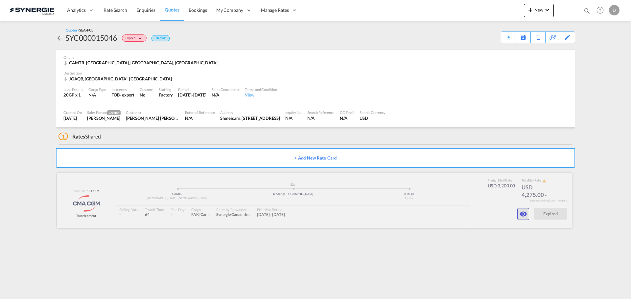
click at [522, 215] on md-icon "icon-eye" at bounding box center [523, 214] width 8 height 8
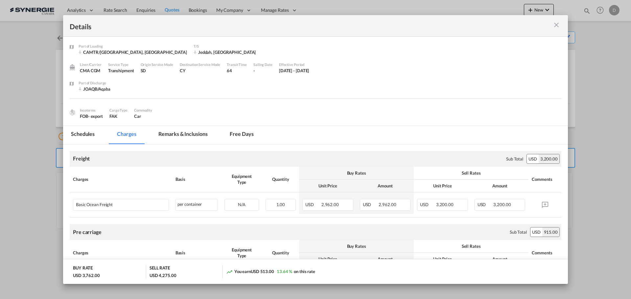
click at [556, 26] on md-icon "icon-close m-3 fg-AAA8AD cursor" at bounding box center [556, 25] width 8 height 8
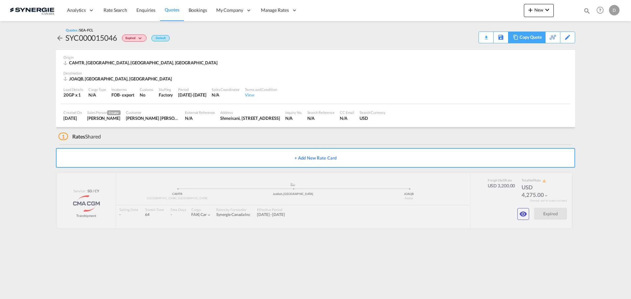
click at [538, 42] on div "Copy Quote" at bounding box center [530, 37] width 22 height 11
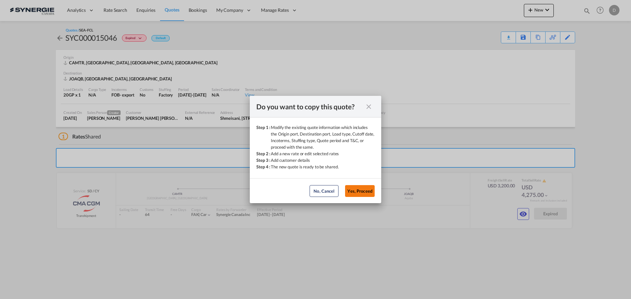
click at [356, 189] on button "Yes, Proceed" at bounding box center [360, 191] width 30 height 12
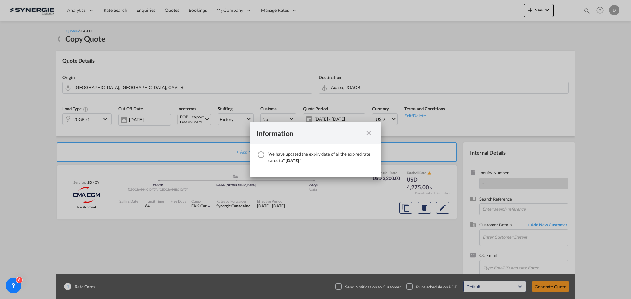
click at [371, 134] on md-icon "icon-close fg-AAA8AD cursor" at bounding box center [369, 133] width 8 height 8
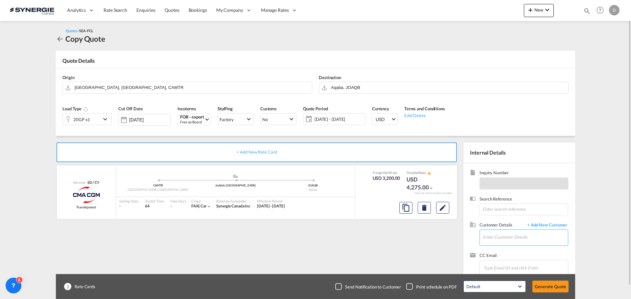
drag, startPoint x: 502, startPoint y: 238, endPoint x: 499, endPoint y: 236, distance: 3.4
click at [500, 237] on input "Enter Customer Details" at bounding box center [525, 237] width 85 height 15
paste input "hamzeh.abdalghani@target-log.com"
click at [509, 216] on div "Hamzeh M. Abd Al-Ghani hamzeh.abdalghani@target-log.com" at bounding box center [524, 221] width 85 height 18
type input "Target Logistics Services, Hamzeh M. Abd Al-Ghani, hamzeh.abdalghani@target-log…"
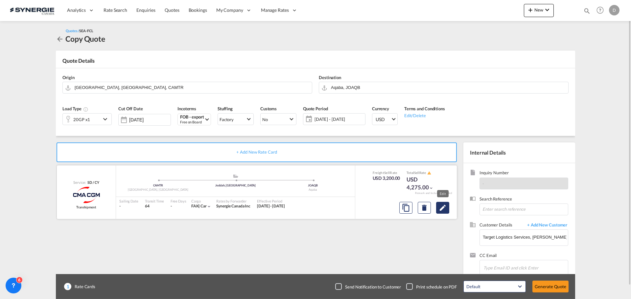
click at [444, 207] on md-icon "Edit" at bounding box center [443, 208] width 8 height 8
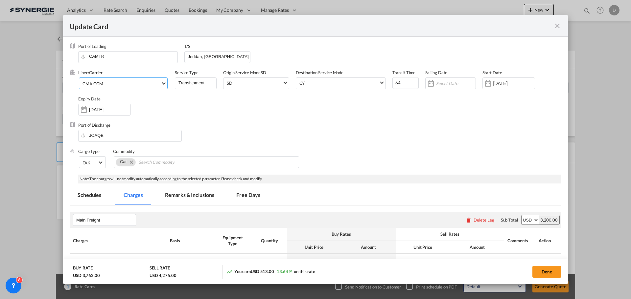
click at [161, 80] on md-select-value "CMA CGM" at bounding box center [124, 83] width 85 height 11
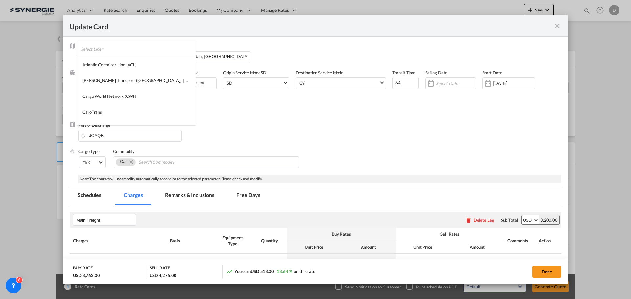
click at [133, 47] on input "search" at bounding box center [138, 49] width 115 height 16
click at [130, 86] on md-option "OTHERS" at bounding box center [136, 81] width 118 height 16
click at [310, 128] on div "Port of Discharge JOAQB" at bounding box center [316, 135] width 492 height 26
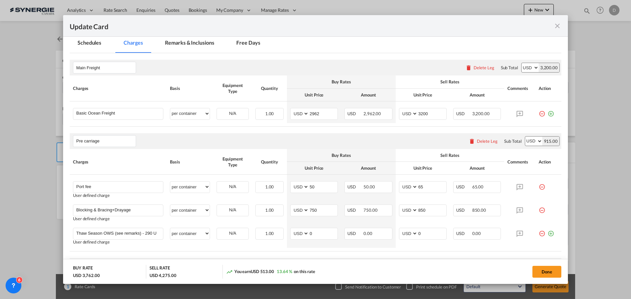
scroll to position [164, 0]
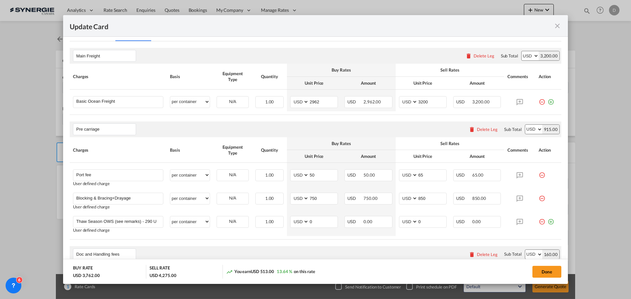
click at [480, 130] on div "Delete Leg" at bounding box center [487, 129] width 21 height 5
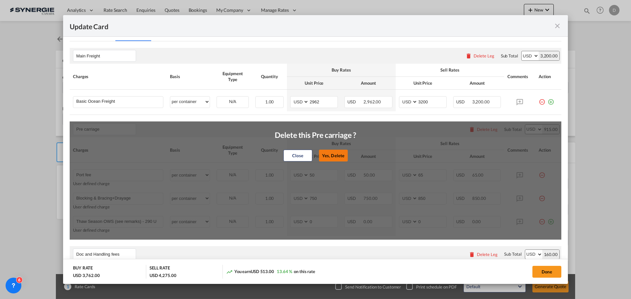
click at [337, 156] on button "Yes, Delete" at bounding box center [333, 156] width 29 height 12
type input "Doc and Handling fees"
type input "SOLAS/VGM Fee"
select select "per B/L"
type input "0"
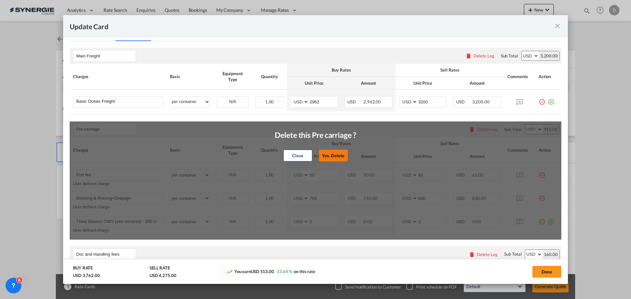
type input "30"
type input "B13 Export declaration"
select select "per B/L"
type input "0"
type input "35"
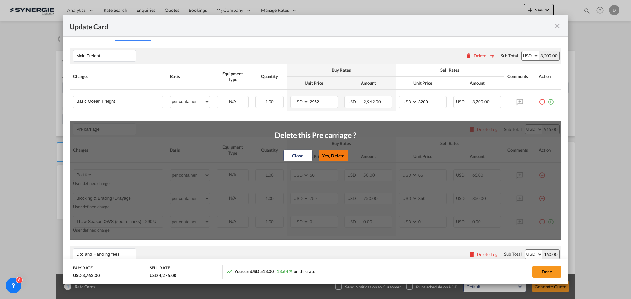
type input "Doc fee"
select select "per B/L"
type input "30"
type input "Cargo Coverage"
type input "Cargo Coverage - Rate to be confirmed depending on commodity and value Min 50 U…"
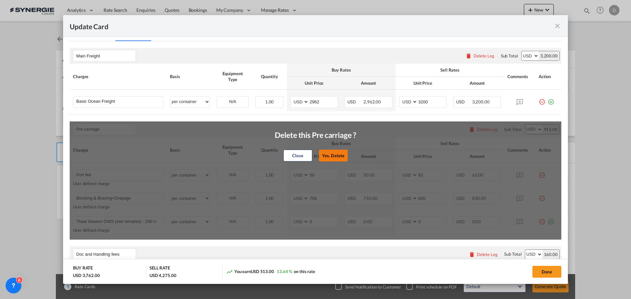
select select "per shipment"
type input "0"
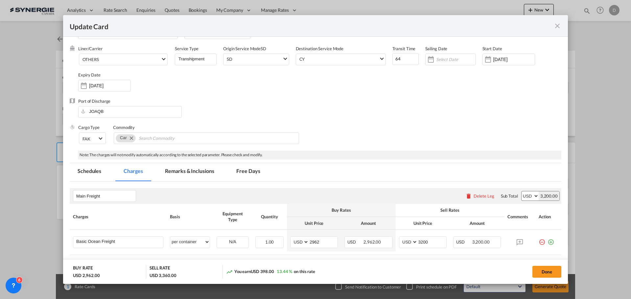
scroll to position [0, 0]
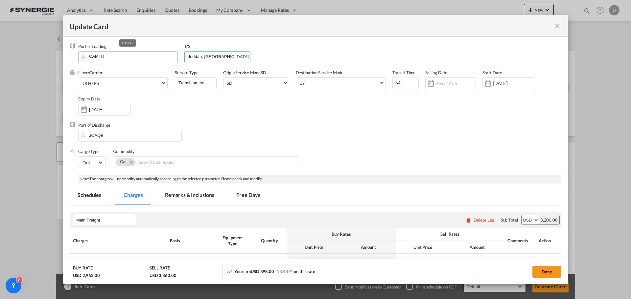
drag, startPoint x: 218, startPoint y: 58, endPoint x: 172, endPoint y: 57, distance: 46.7
click at [172, 57] on div "Port of Loading CAMTR T/S Jeddah, SA" at bounding box center [319, 56] width 483 height 26
paste input "Gioia Tauro"
type input "Gioia Tauro"
click at [308, 118] on div "Liner/Carrier OTHERS Service Type Transhipment Origin Service Mode SD SD SD CY …" at bounding box center [319, 96] width 483 height 53
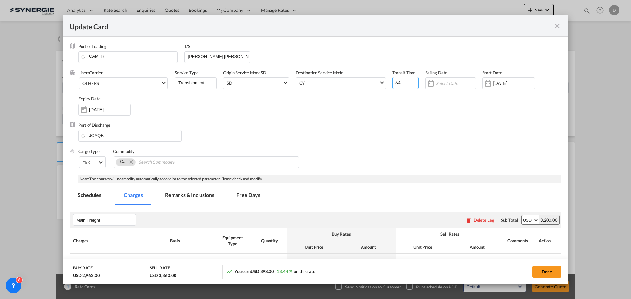
click at [395, 83] on input "64" at bounding box center [405, 83] width 26 height 12
click at [395, 82] on input "64" at bounding box center [405, 83] width 26 height 12
type input "41"
click at [395, 114] on div "Liner/Carrier OTHERS Service Type Transhipment Origin Service Mode SD SD SD CY …" at bounding box center [319, 96] width 483 height 53
click at [484, 84] on div "Update Card Port ..." at bounding box center [488, 83] width 11 height 13
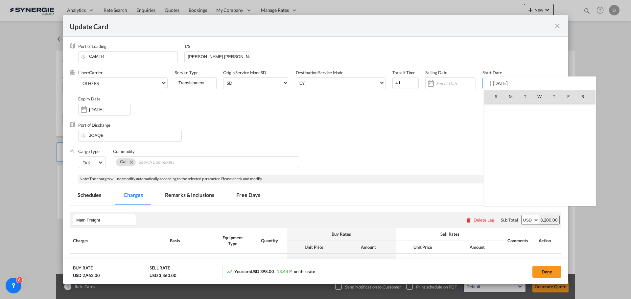
scroll to position [152193, 0]
click at [539, 197] on span "1" at bounding box center [540, 198] width 14 height 14
type input "01 Oct 2025"
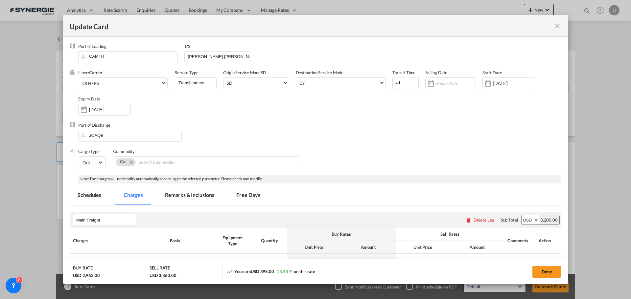
click at [238, 121] on div "Liner/Carrier OTHERS Service Type Transhipment Origin Service Mode SD SD SD CY …" at bounding box center [319, 96] width 483 height 53
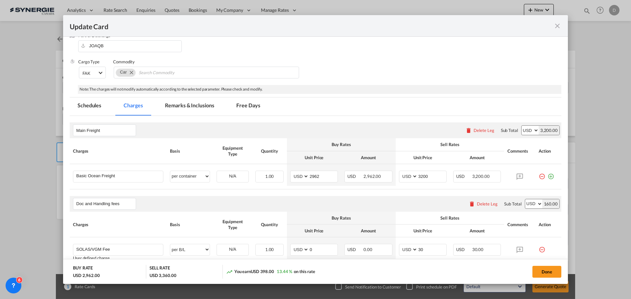
scroll to position [99, 0]
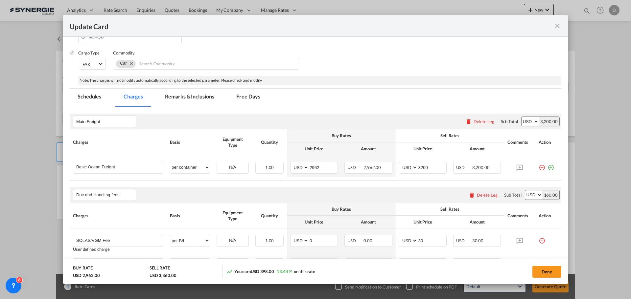
click at [183, 99] on md-tab-item "Remarks & Inclusions" at bounding box center [189, 98] width 65 height 18
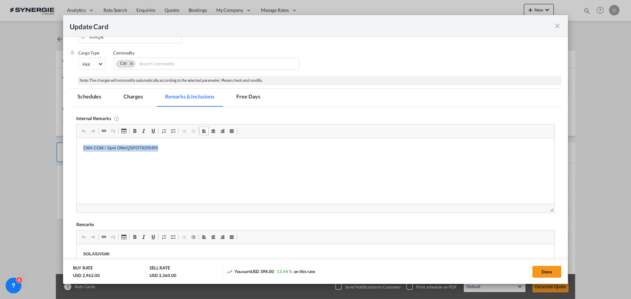
drag, startPoint x: 173, startPoint y: 145, endPoint x: -13, endPoint y: 141, distance: 186.3
click at [77, 141] on html "CMA CGM / Spot OfferQSPOT9255455" at bounding box center [316, 148] width 478 height 20
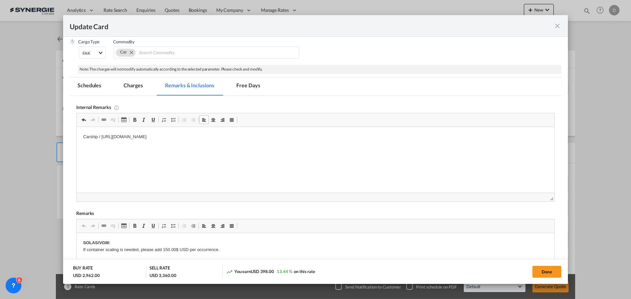
scroll to position [66, 0]
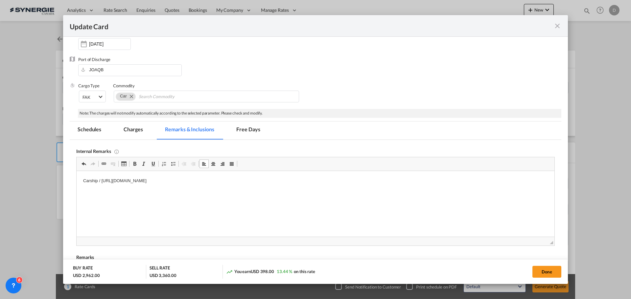
click at [138, 132] on md-tab-item "Charges" at bounding box center [133, 131] width 35 height 18
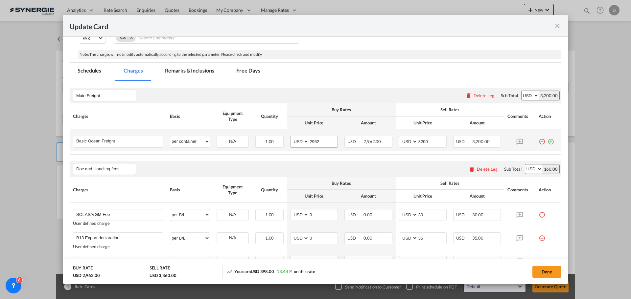
scroll to position [131, 0]
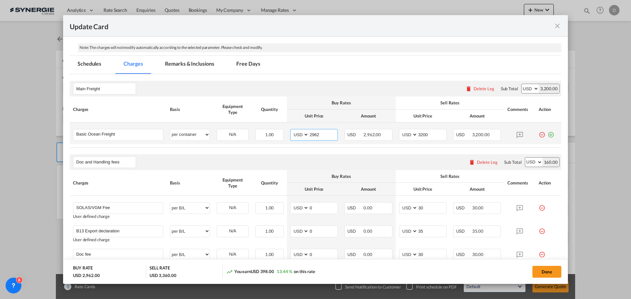
click at [314, 135] on input "2962" at bounding box center [323, 134] width 29 height 10
type input "7100"
click at [420, 135] on input "3200" at bounding box center [432, 134] width 29 height 10
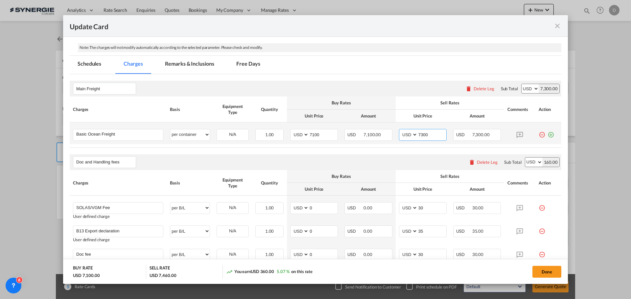
click at [420, 135] on input "7300" at bounding box center [432, 134] width 29 height 10
type input "7400"
click at [373, 154] on div "Doc and Handling fees Please enter leg name Leg Name Already Exists Delete Leg …" at bounding box center [316, 162] width 492 height 16
click at [360, 155] on div "Doc and Handling fees Please enter leg name Leg Name Already Exists Delete Leg …" at bounding box center [316, 162] width 492 height 16
